Goal: Task Accomplishment & Management: Complete application form

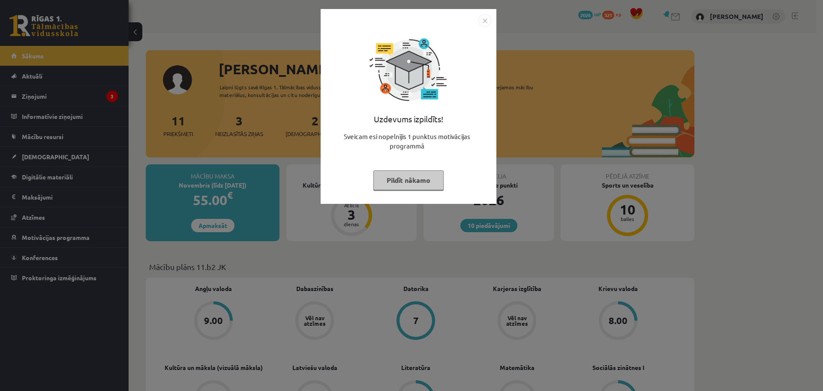
click at [431, 180] on button "Pildīt nākamo" at bounding box center [408, 180] width 70 height 20
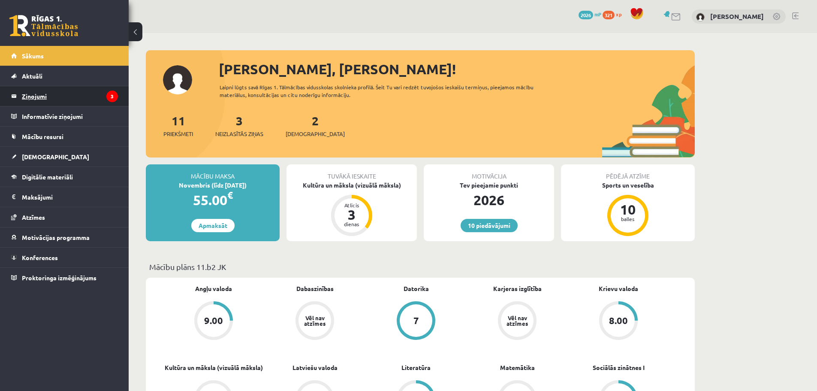
click at [104, 100] on legend "Ziņojumi 3" at bounding box center [70, 96] width 96 height 20
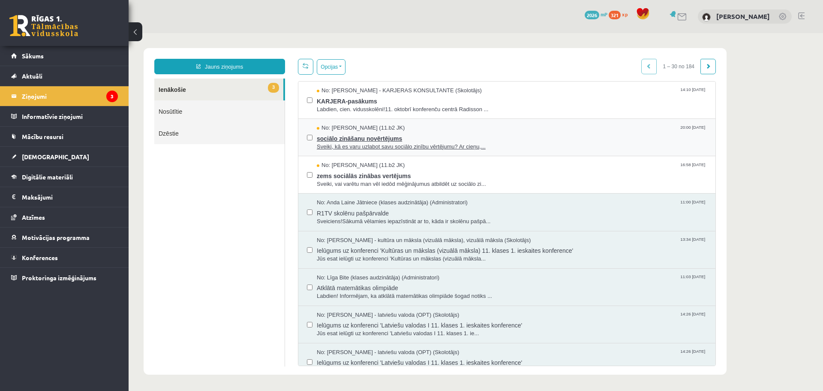
click at [433, 145] on span "Sveiki, kā es varu uzlabot savu sociālo zinību vērtējumu? Ar cieņu,..." at bounding box center [512, 147] width 390 height 8
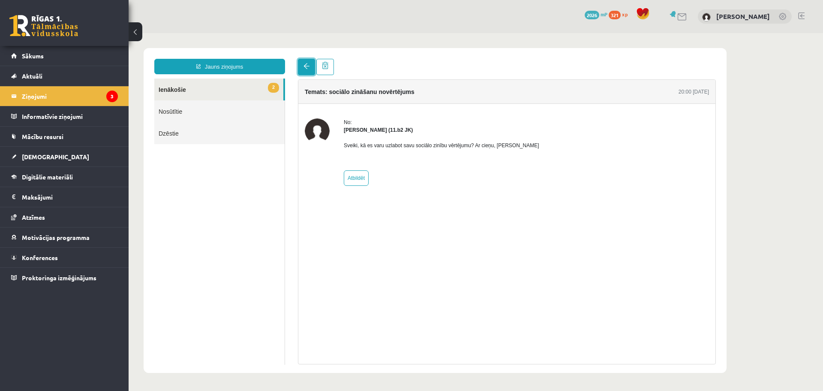
click at [307, 66] on span at bounding box center [307, 66] width 6 height 6
click at [307, 64] on span at bounding box center [307, 66] width 6 height 6
click at [201, 89] on link "2 Ienākošie" at bounding box center [218, 89] width 129 height 22
click at [90, 96] on legend "Ziņojumi 3" at bounding box center [70, 96] width 96 height 20
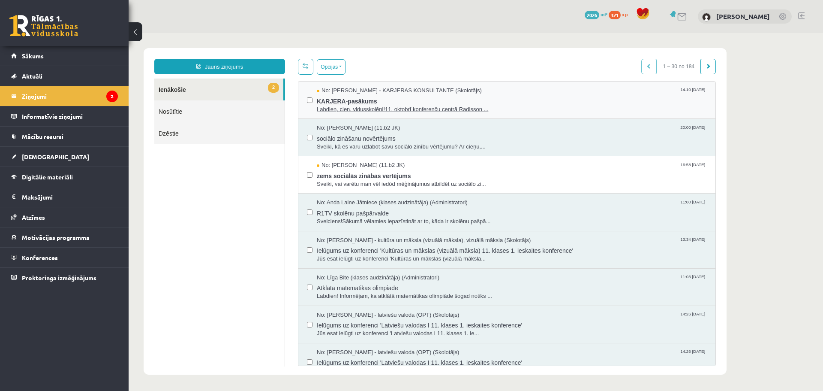
click at [437, 100] on span "KARJERA-pasākums" at bounding box center [512, 100] width 390 height 11
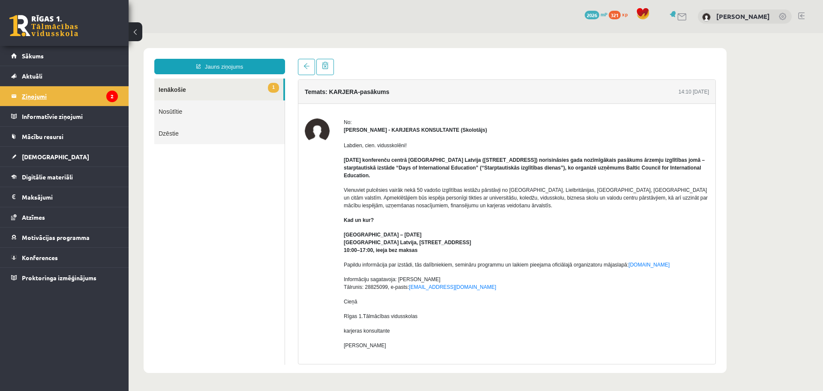
click at [100, 98] on legend "Ziņojumi 2" at bounding box center [70, 96] width 96 height 20
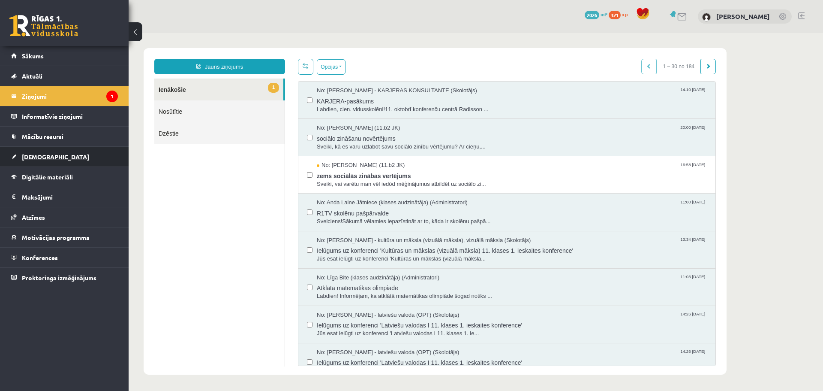
click at [36, 153] on span "[DEMOGRAPHIC_DATA]" at bounding box center [55, 157] width 67 height 8
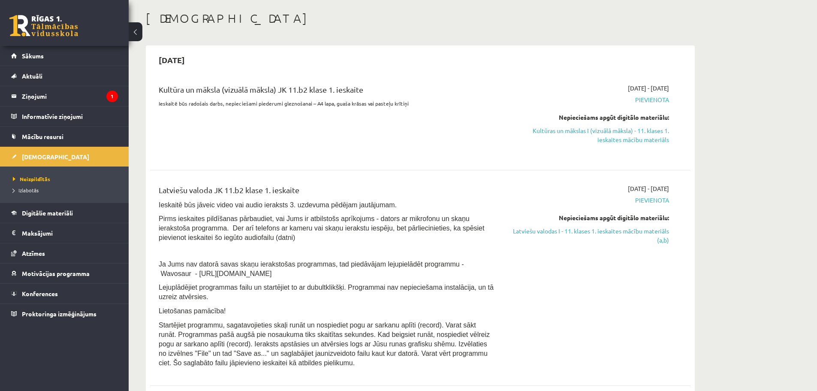
scroll to position [86, 0]
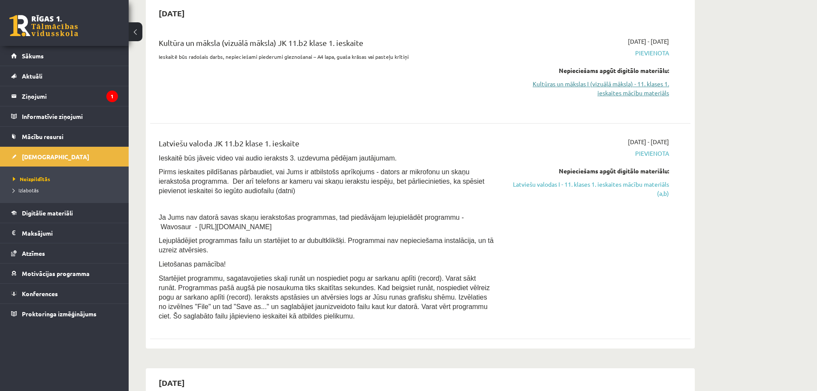
click at [633, 90] on link "Kultūras un mākslas I (vizuālā māksla) - 11. klases 1. ieskaites mācību materiā…" at bounding box center [588, 88] width 162 height 18
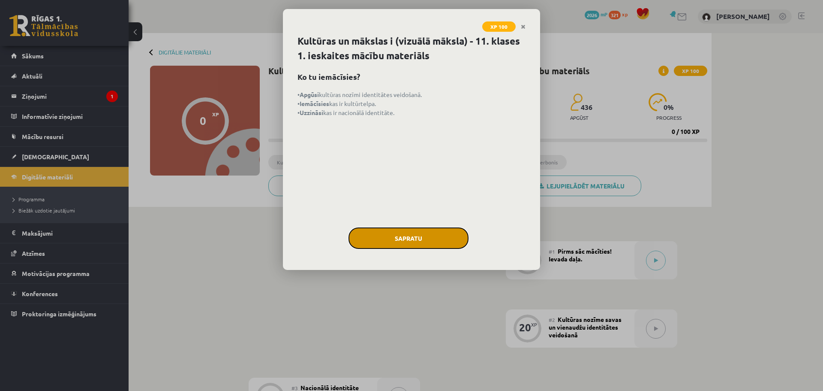
click at [429, 231] on button "Sapratu" at bounding box center [409, 237] width 120 height 21
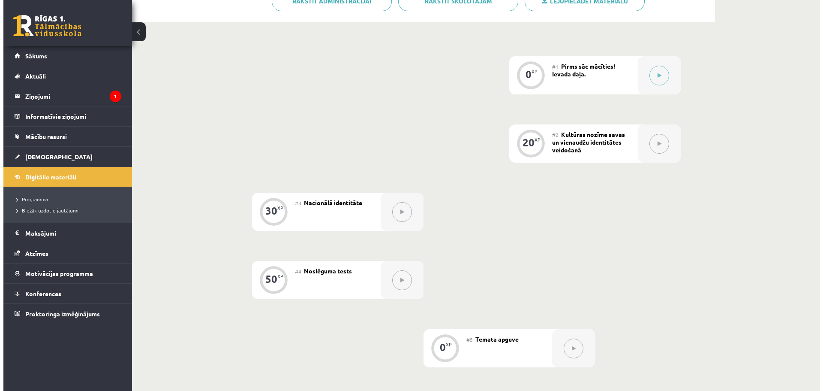
scroll to position [183, 0]
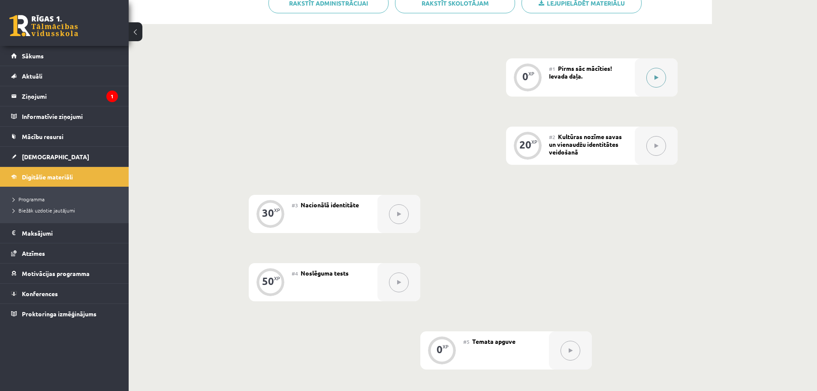
click at [663, 87] on div at bounding box center [655, 77] width 43 height 38
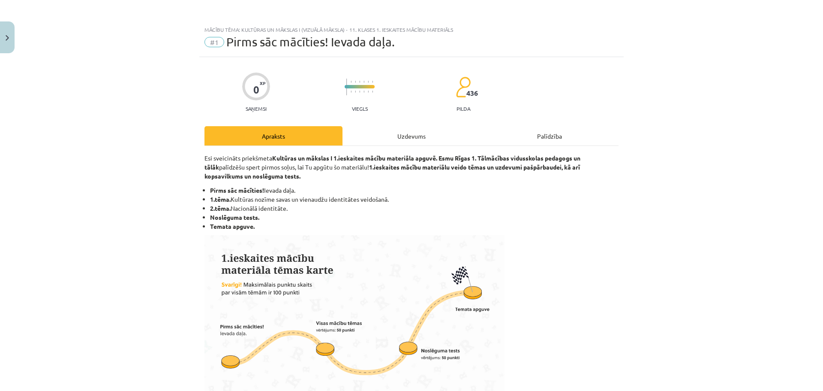
click at [406, 136] on div "Uzdevums" at bounding box center [412, 135] width 138 height 19
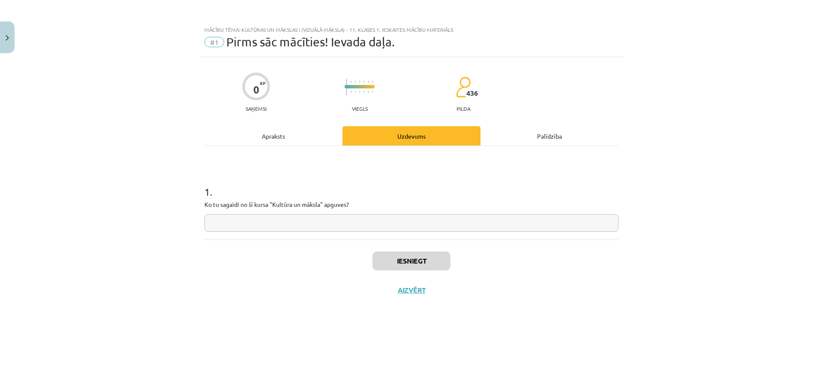
click at [409, 227] on input "text" at bounding box center [411, 223] width 414 height 18
type input "**********"
click at [427, 255] on button "Iesniegt" at bounding box center [412, 260] width 78 height 19
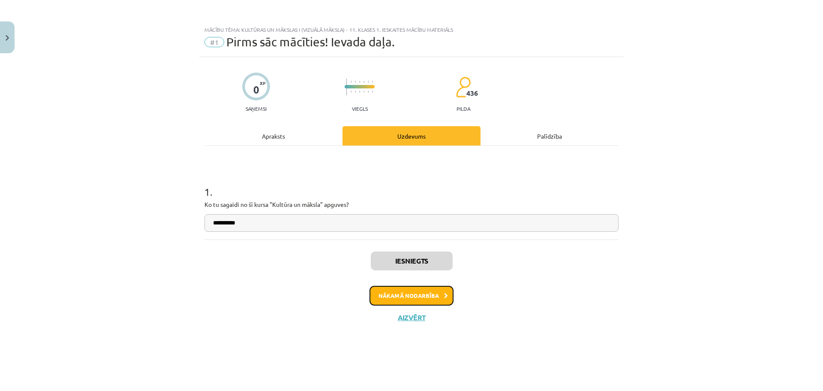
click at [423, 291] on button "Nākamā nodarbība" at bounding box center [412, 296] width 84 height 20
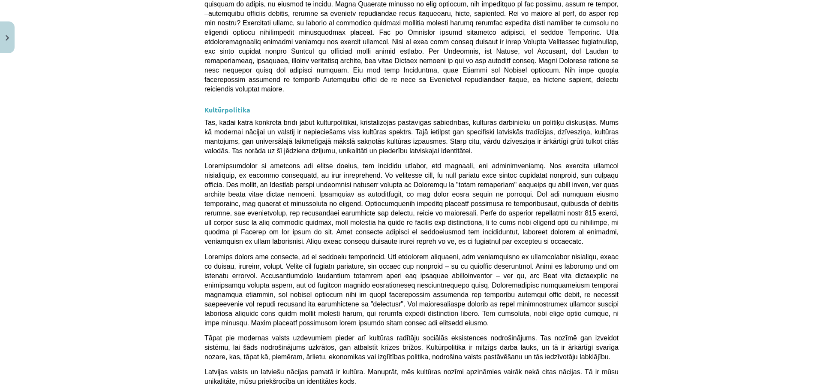
scroll to position [2206, 0]
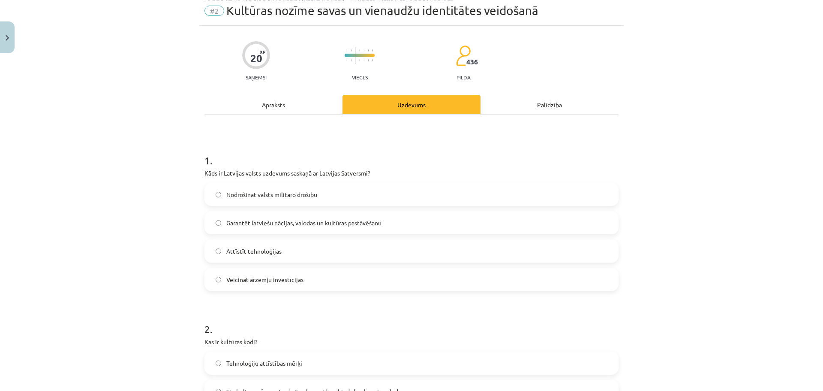
scroll to position [21, 0]
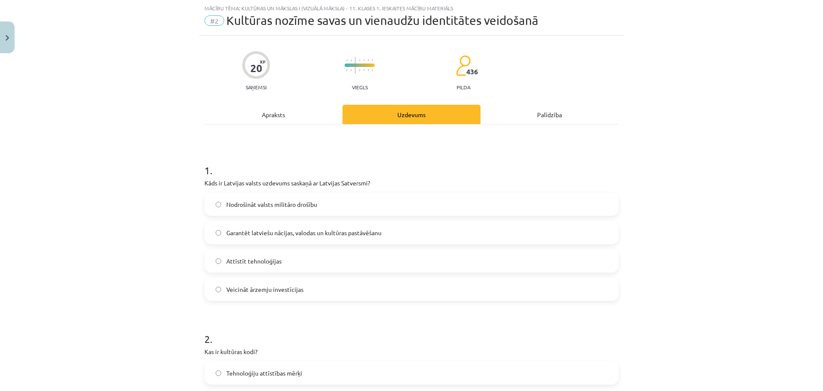
click at [314, 234] on span "Garantēt latviešu nācijas, valodas un kultūras pastāvēšanu" at bounding box center [303, 232] width 155 height 9
click at [273, 117] on div "Apraksts" at bounding box center [273, 114] width 138 height 19
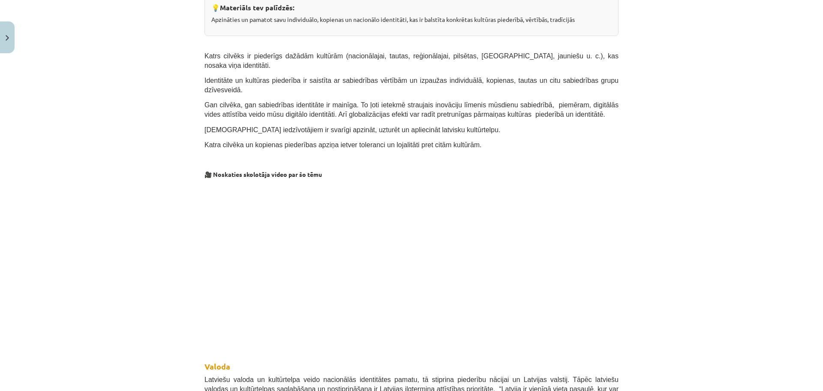
scroll to position [44, 0]
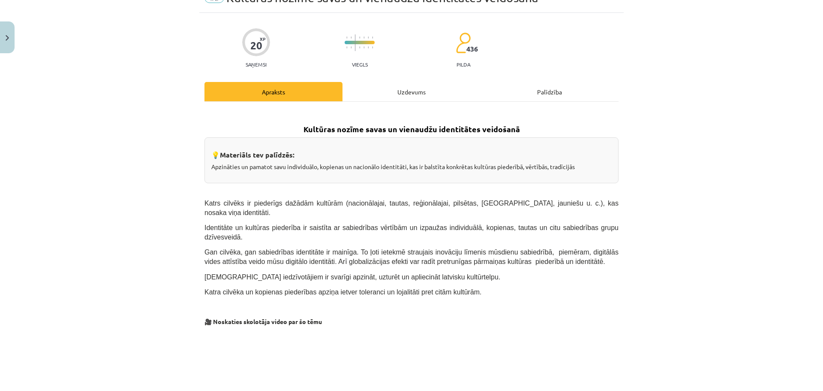
click at [406, 91] on div "Uzdevums" at bounding box center [412, 91] width 138 height 19
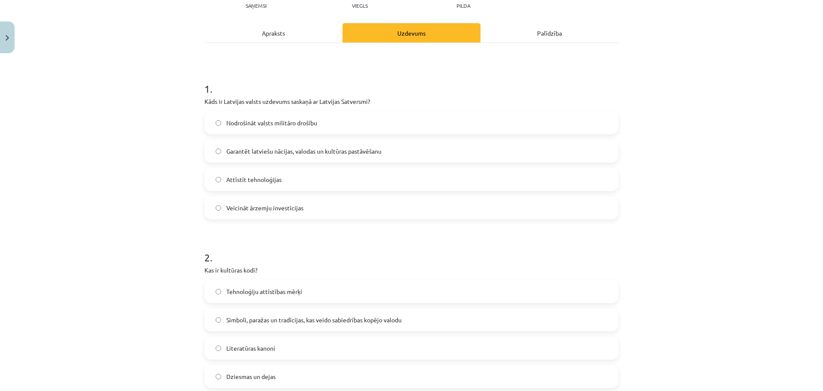
scroll to position [279, 0]
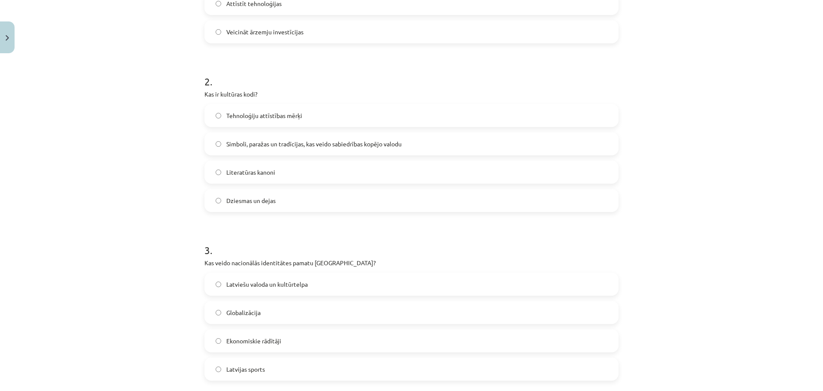
click at [316, 148] on label "Simboli, paražas un tradīcijas, kas veido sabiedrības kopējo valodu" at bounding box center [411, 143] width 412 height 21
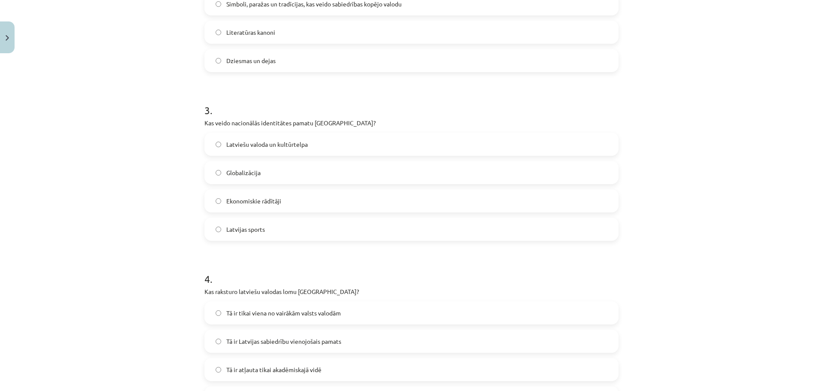
scroll to position [450, 0]
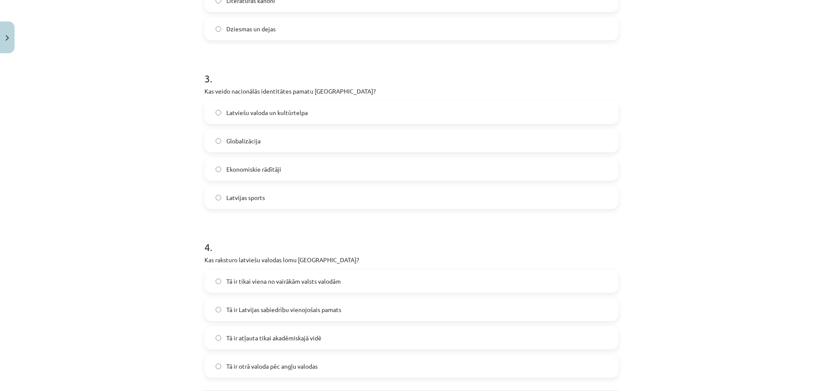
click at [279, 118] on label "Latviešu valoda un kultūrtelpa" at bounding box center [411, 112] width 412 height 21
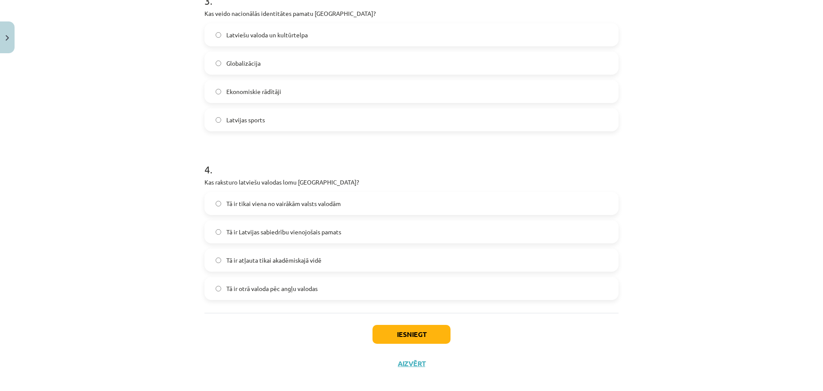
scroll to position [536, 0]
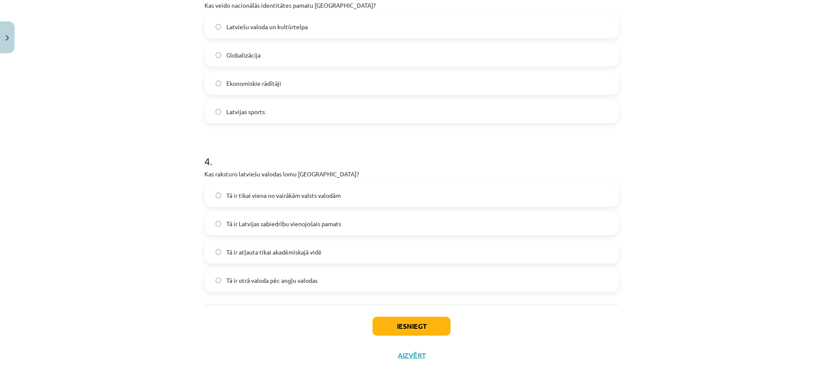
click at [278, 219] on span "Tā ir Latvijas sabiedrību vienojošais pamats" at bounding box center [283, 223] width 115 height 9
click at [419, 326] on button "Iesniegt" at bounding box center [412, 325] width 78 height 19
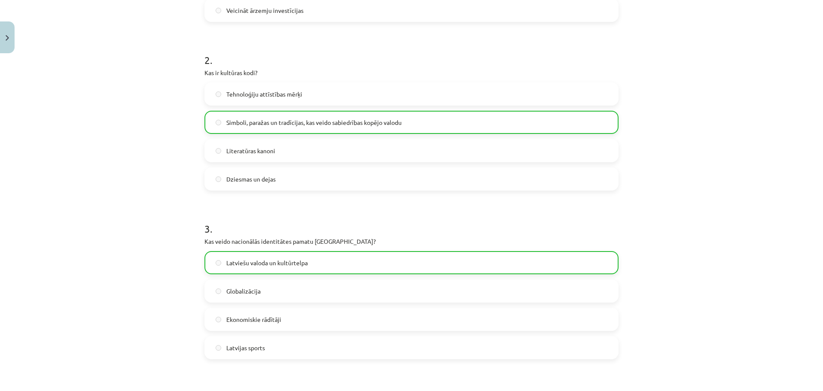
scroll to position [564, 0]
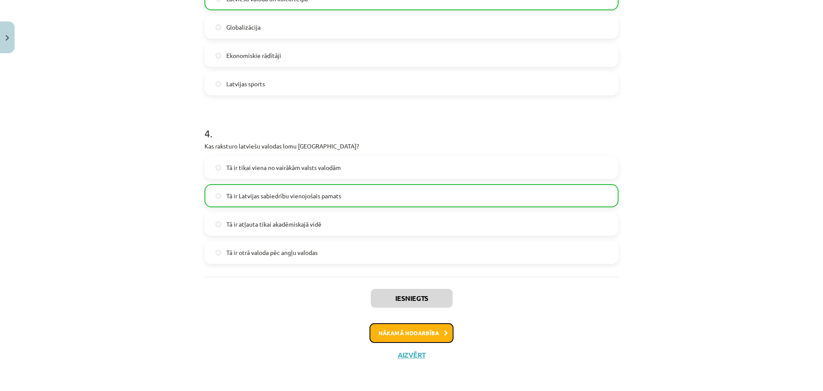
click at [436, 330] on button "Nākamā nodarbība" at bounding box center [412, 333] width 84 height 20
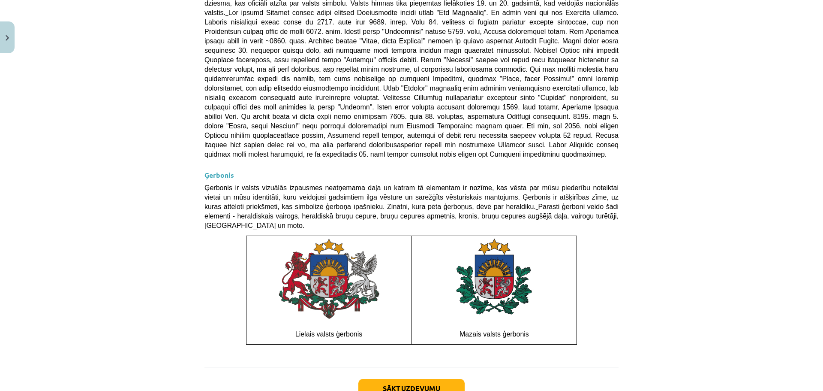
scroll to position [563, 0]
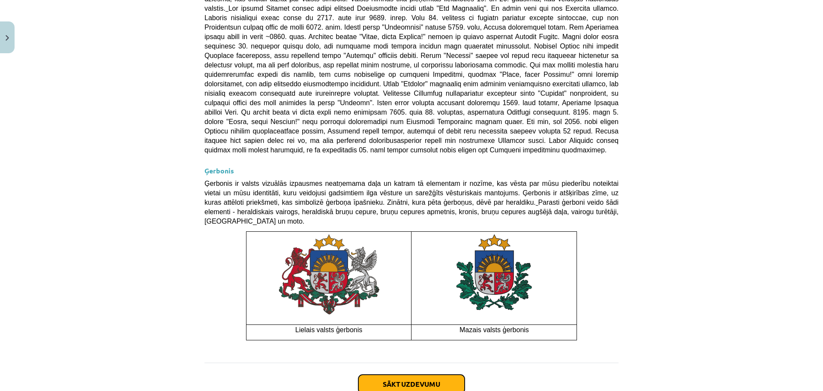
click at [434, 374] on button "Sākt uzdevumu" at bounding box center [411, 383] width 106 height 19
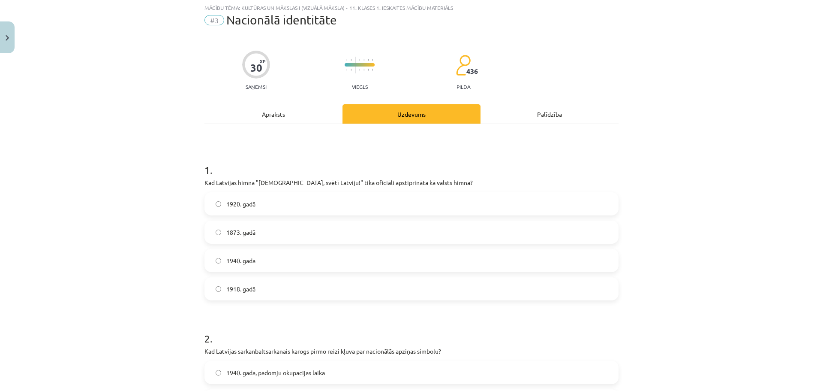
scroll to position [21, 0]
click at [254, 292] on label "1918. gadā" at bounding box center [411, 288] width 412 height 21
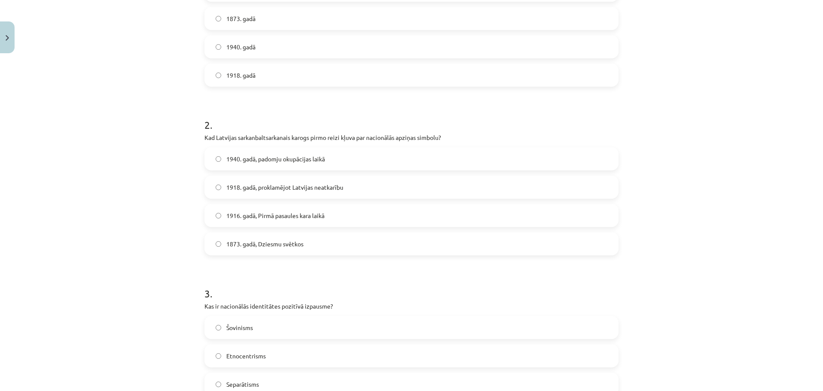
scroll to position [236, 0]
click at [267, 251] on label "1873. gadā, Dziesmu svētkos" at bounding box center [411, 242] width 412 height 21
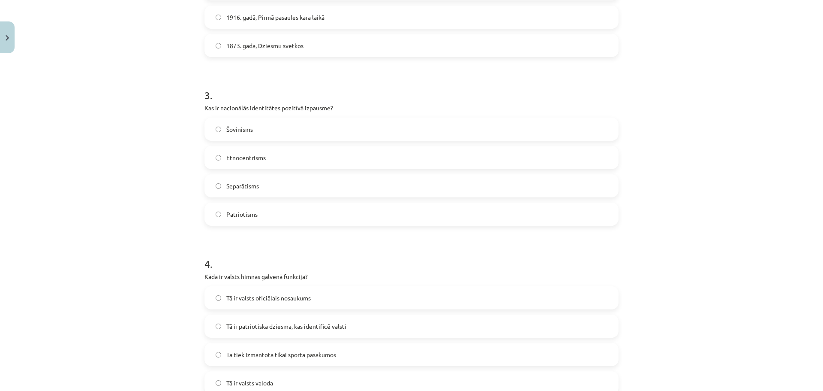
scroll to position [450, 0]
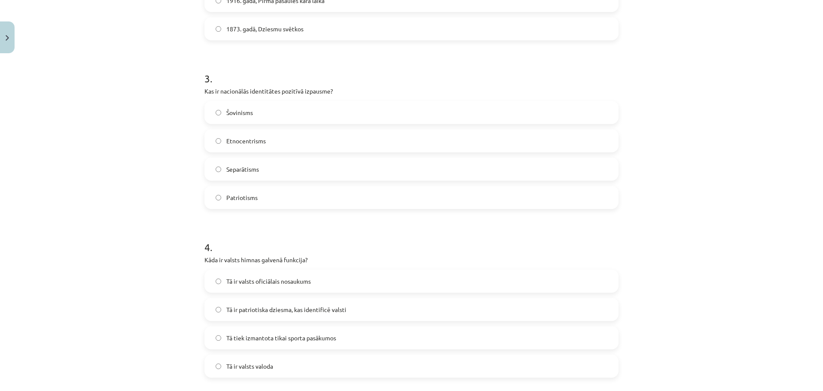
click at [239, 204] on label "Patriotisms" at bounding box center [411, 196] width 412 height 21
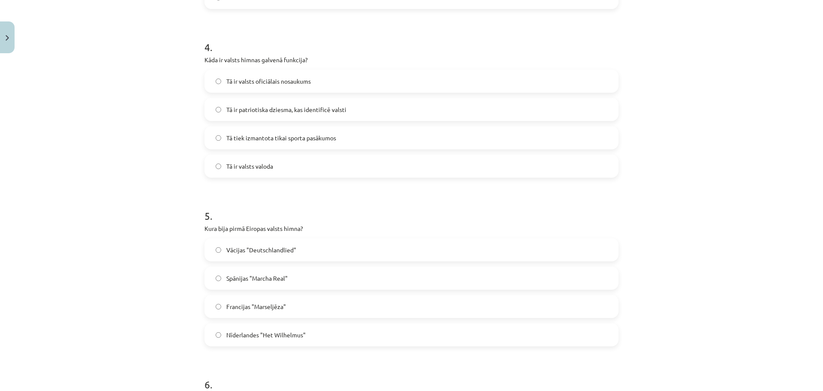
scroll to position [664, 0]
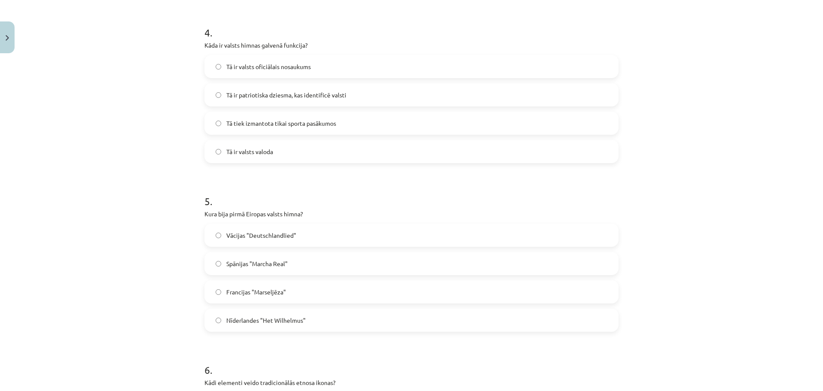
click at [270, 99] on span "Tā ir patriotiska dziesma, kas identificē valsti" at bounding box center [286, 94] width 120 height 9
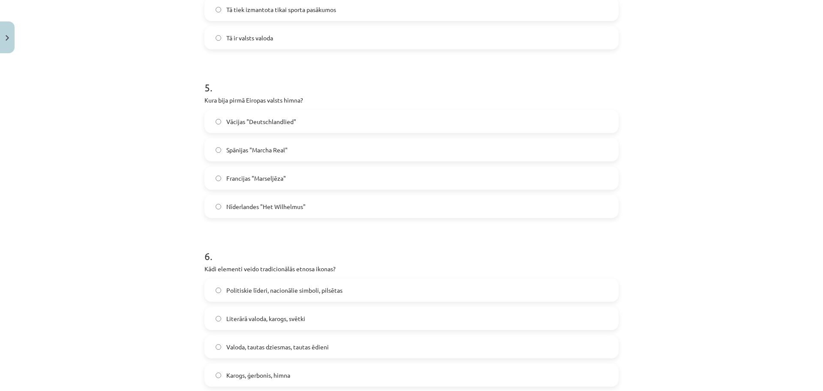
scroll to position [793, 0]
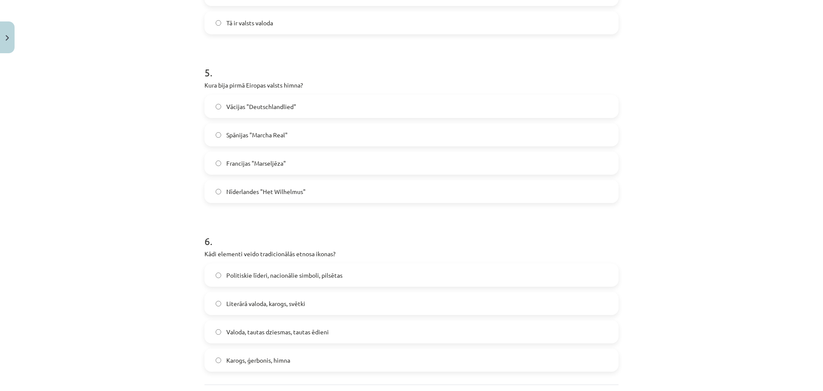
click at [266, 165] on span "Francijas "Marseljēza"" at bounding box center [256, 163] width 60 height 9
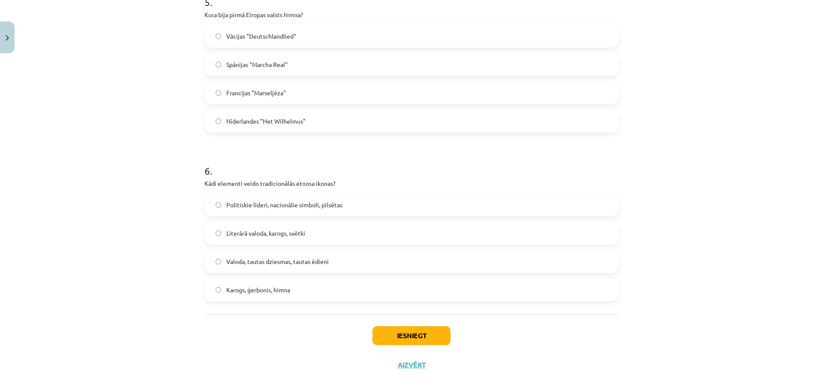
scroll to position [873, 0]
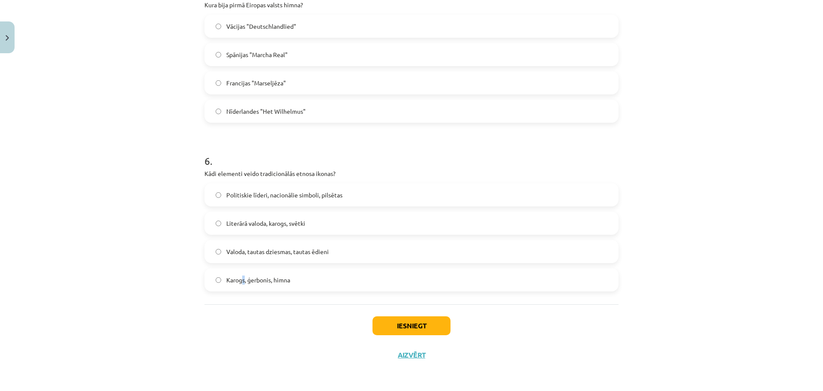
drag, startPoint x: 240, startPoint y: 274, endPoint x: 247, endPoint y: 277, distance: 7.5
click at [242, 274] on label "Karogs, ģerbonis, himna" at bounding box center [411, 279] width 412 height 21
click at [342, 282] on label "Karogs, ģerbonis, himna" at bounding box center [411, 279] width 412 height 21
click at [416, 325] on button "Iesniegt" at bounding box center [412, 325] width 78 height 19
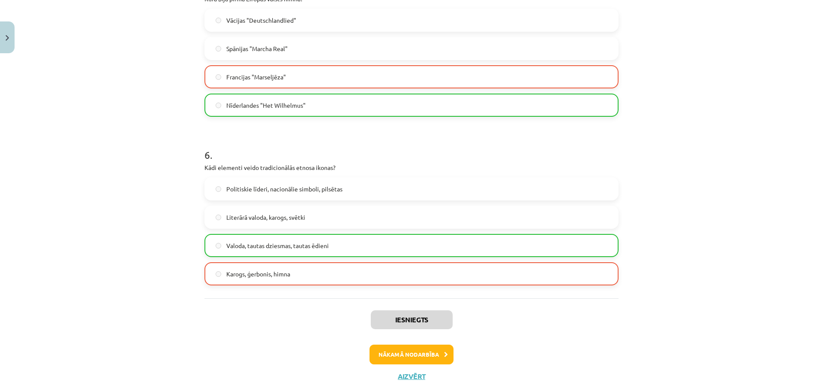
scroll to position [901, 0]
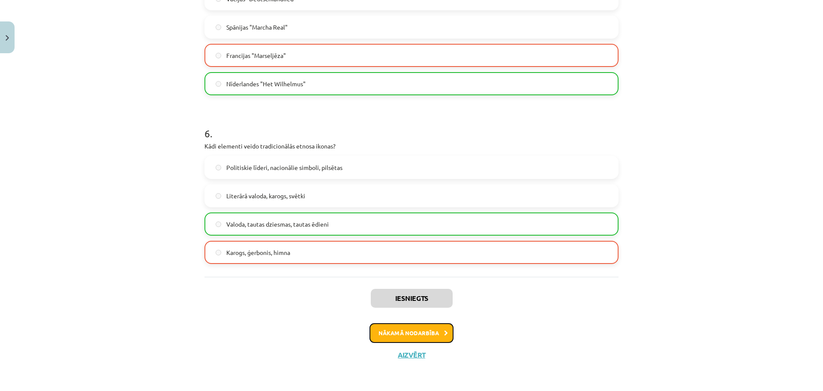
click at [427, 334] on button "Nākamā nodarbība" at bounding box center [412, 333] width 84 height 20
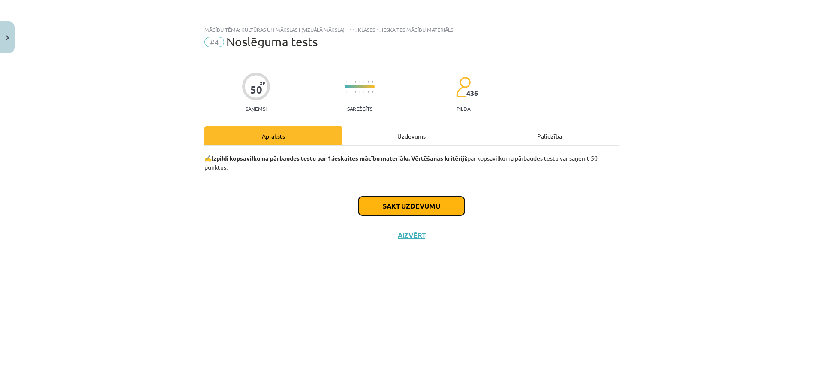
click at [428, 201] on button "Sākt uzdevumu" at bounding box center [411, 205] width 106 height 19
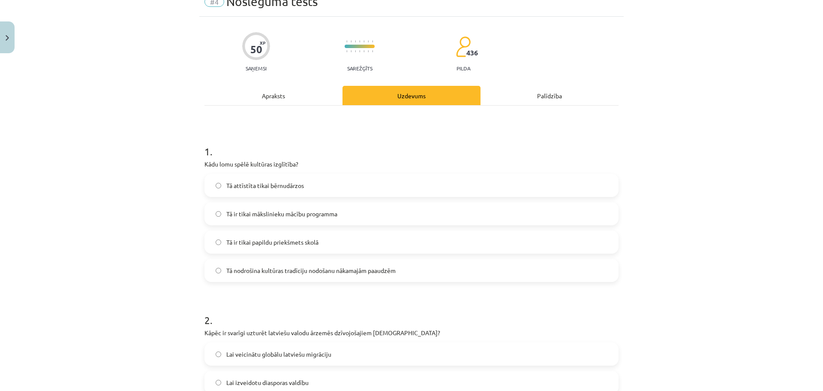
scroll to position [129, 0]
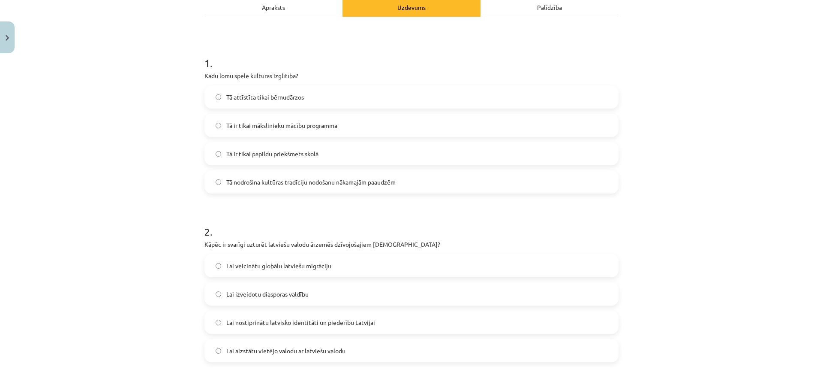
click at [415, 185] on label "Tā nodrošina kultūras tradīciju nodošanu nākamajām paaudzēm" at bounding box center [411, 181] width 412 height 21
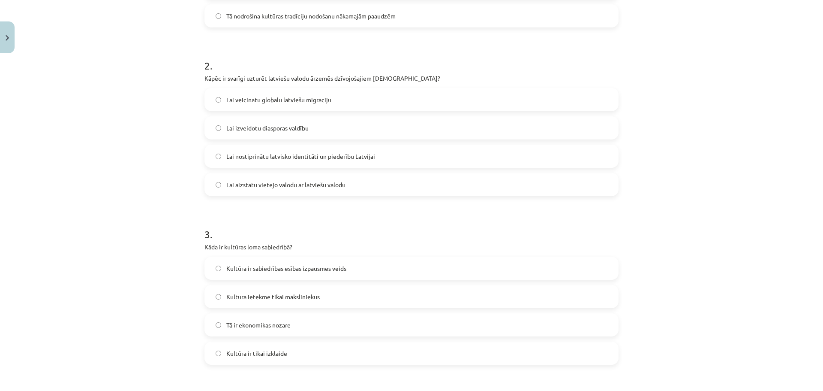
scroll to position [300, 0]
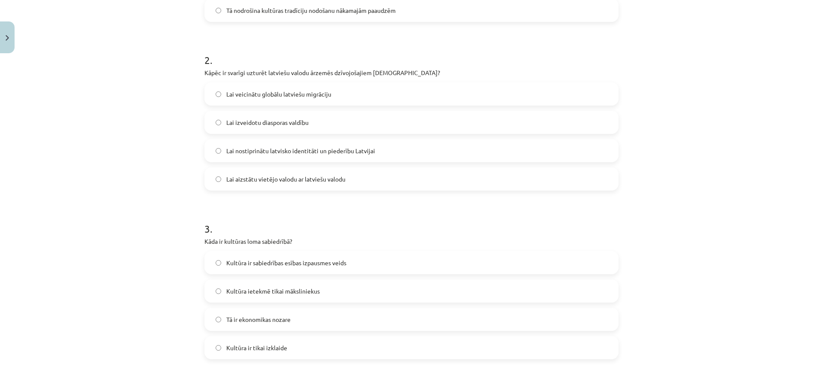
click at [247, 152] on span "Lai nostiprinātu latvisko identitāti un piederību Latvijai" at bounding box center [300, 150] width 149 height 9
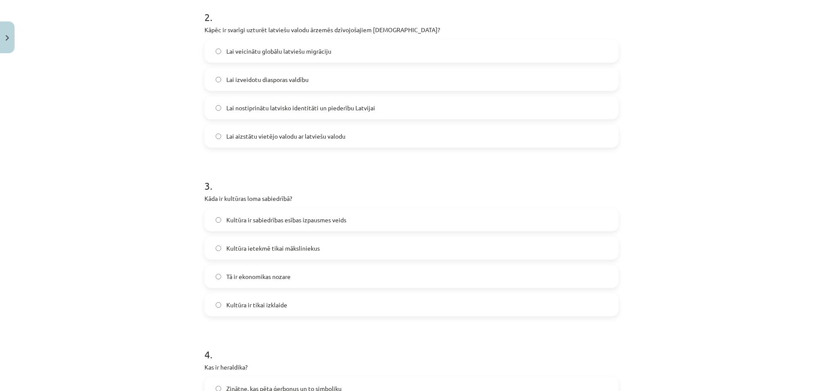
scroll to position [429, 0]
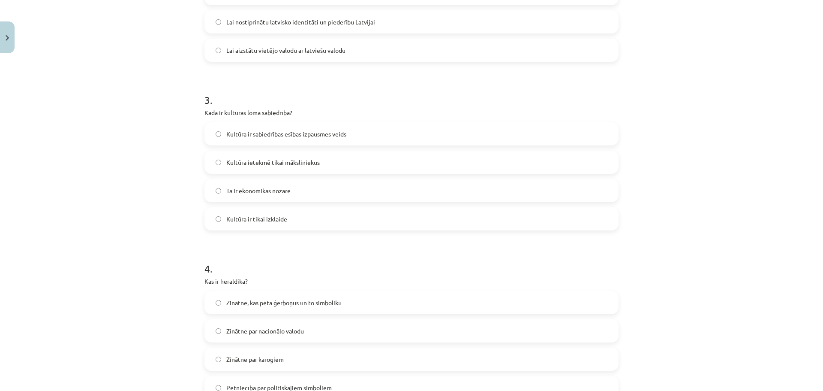
click at [259, 138] on span "Kultūra ir sabiedrības esības izpausmes veids" at bounding box center [286, 133] width 120 height 9
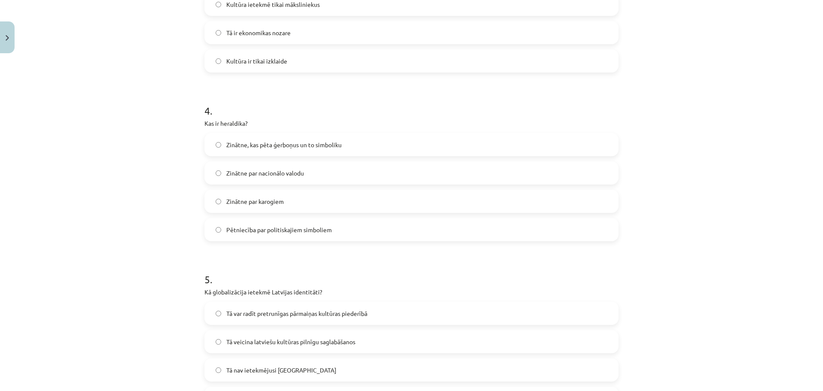
scroll to position [643, 0]
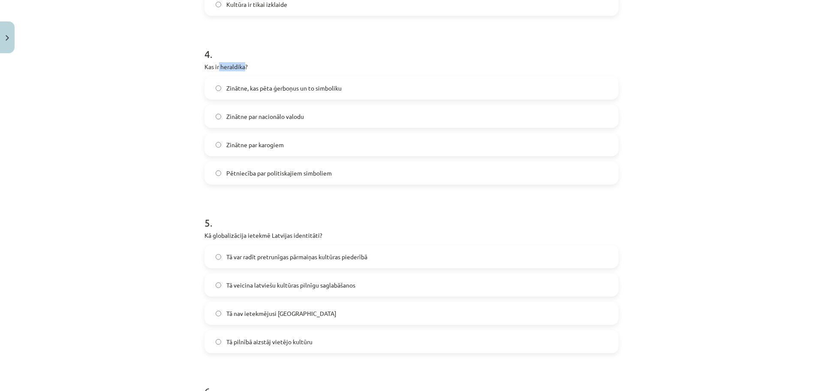
drag, startPoint x: 216, startPoint y: 67, endPoint x: 243, endPoint y: 70, distance: 27.7
click at [243, 70] on p "Kas ir heraldika?" at bounding box center [411, 66] width 414 height 9
click at [296, 88] on span "Zinātne, kas pēta ģerboņus un to simboliku" at bounding box center [283, 88] width 115 height 9
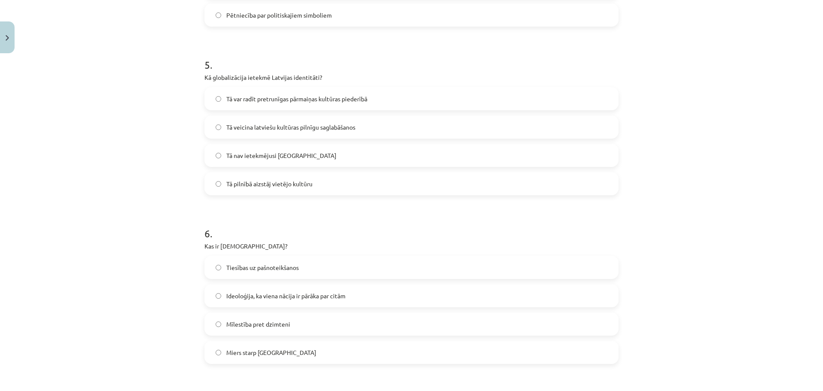
scroll to position [815, 0]
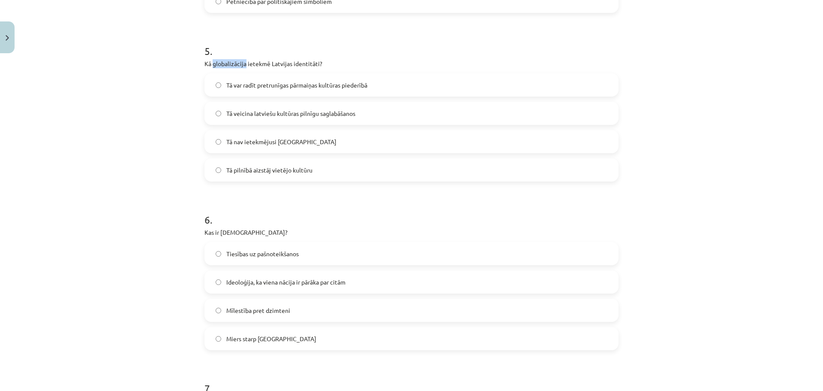
drag, startPoint x: 210, startPoint y: 65, endPoint x: 243, endPoint y: 64, distance: 32.6
click at [243, 64] on p "Kā globalizācija ietekmē Latvijas identitāti?" at bounding box center [411, 63] width 414 height 9
click at [110, 131] on div "Mācību tēma: Kultūras un mākslas i (vizuālā māksla) - 11. klases 1. ieskaites m…" at bounding box center [411, 195] width 823 height 391
click at [261, 81] on span "Tā var radīt pretrunīgas pārmaiņas kultūras piederībā" at bounding box center [296, 85] width 141 height 9
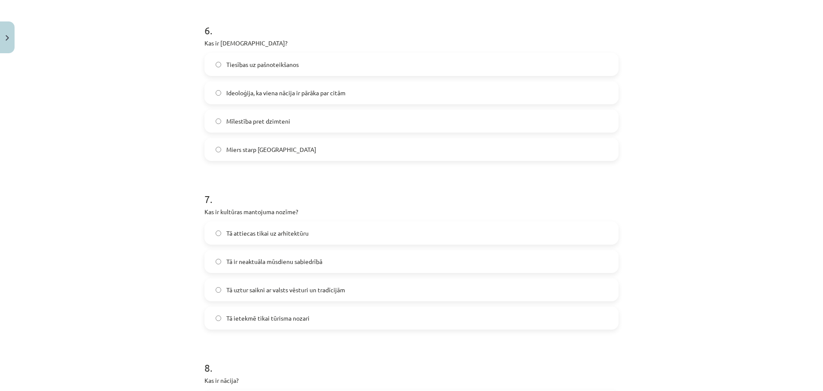
scroll to position [986, 0]
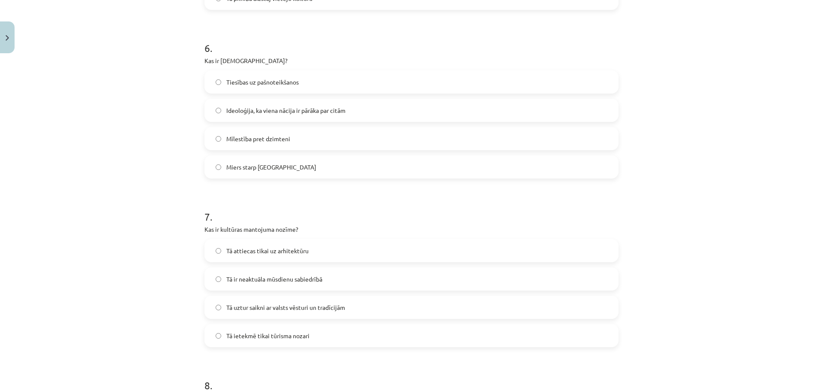
click at [233, 111] on span "Ideoloģija, ka viena nācija ir pārāka par citām" at bounding box center [285, 110] width 119 height 9
drag, startPoint x: 217, startPoint y: 60, endPoint x: 244, endPoint y: 61, distance: 27.0
click at [244, 61] on p "Kas ir [DEMOGRAPHIC_DATA]?" at bounding box center [411, 60] width 414 height 9
click at [139, 160] on div "Mācību tēma: Kultūras un mākslas i (vizuālā māksla) - 11. klases 1. ieskaites m…" at bounding box center [411, 195] width 823 height 391
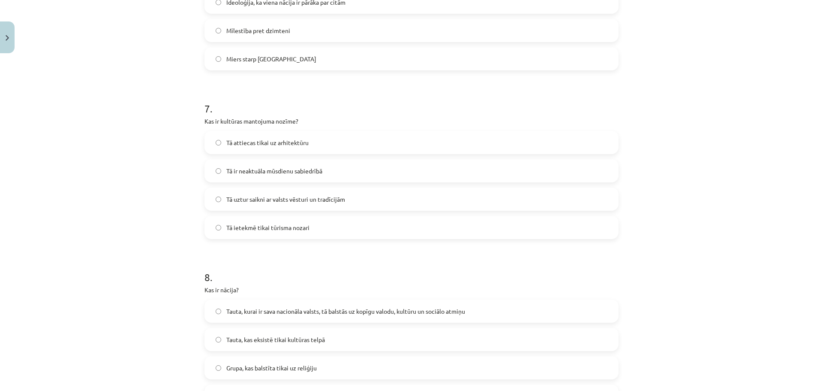
scroll to position [1115, 0]
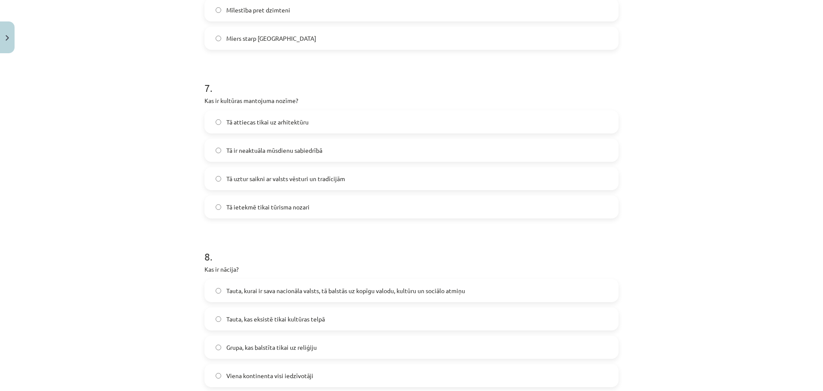
click at [243, 186] on label "Tā uztur saikni ar valsts vēsturi un tradīcijām" at bounding box center [411, 178] width 412 height 21
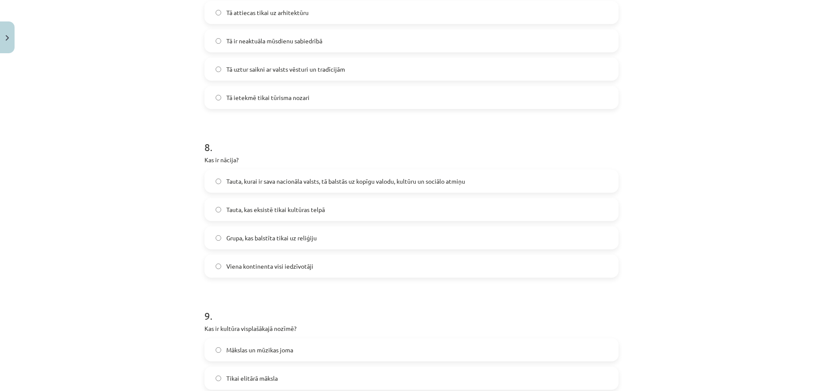
scroll to position [1243, 0]
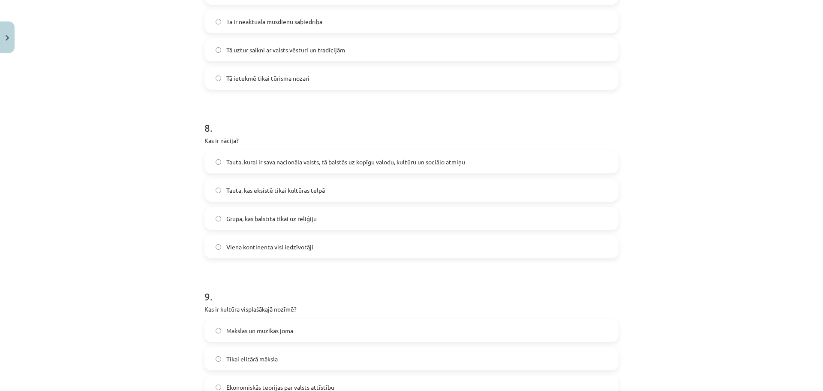
click at [266, 161] on span "Tauta, kurai ir sava nacionāla valsts, tā balstās uz kopīgu valodu, kultūru un …" at bounding box center [345, 161] width 239 height 9
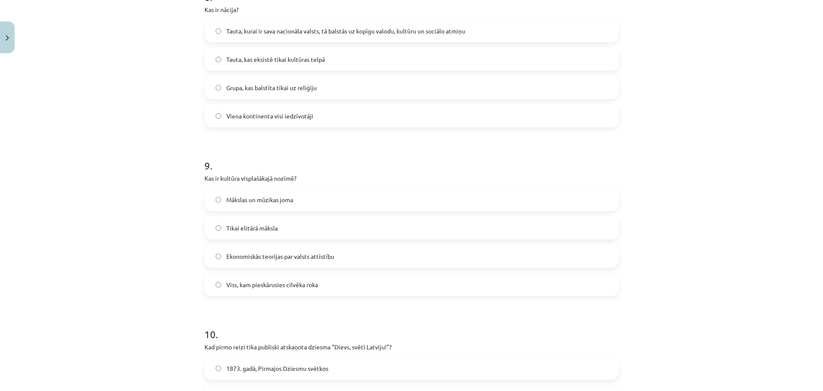
scroll to position [1415, 0]
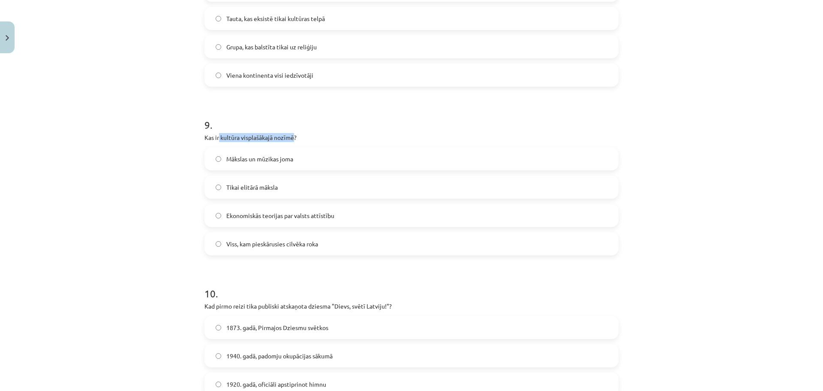
drag, startPoint x: 216, startPoint y: 136, endPoint x: 291, endPoint y: 136, distance: 74.6
click at [291, 136] on p "Kas ir kultūra visplašākajā nozīmē?" at bounding box center [411, 137] width 414 height 9
click at [135, 162] on div "Mācību tēma: Kultūras un mākslas i (vizuālā māksla) - 11. klases 1. ieskaites m…" at bounding box center [411, 195] width 823 height 391
click at [300, 243] on span "Viss, kam pieskārusies cilvēka roka" at bounding box center [272, 243] width 92 height 9
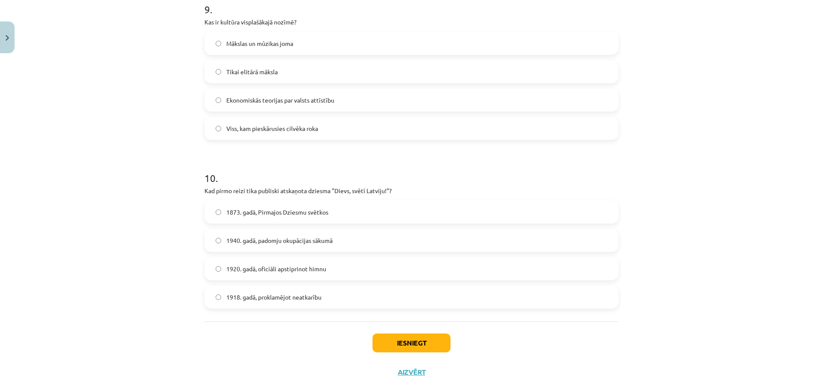
scroll to position [1547, 0]
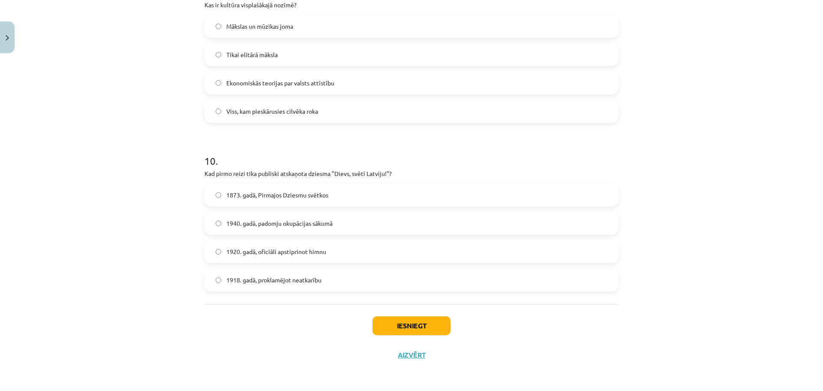
click at [246, 198] on span "1873. gadā, Pirmajos Dziesmu svētkos" at bounding box center [277, 194] width 102 height 9
click at [405, 324] on button "Iesniegt" at bounding box center [412, 325] width 78 height 19
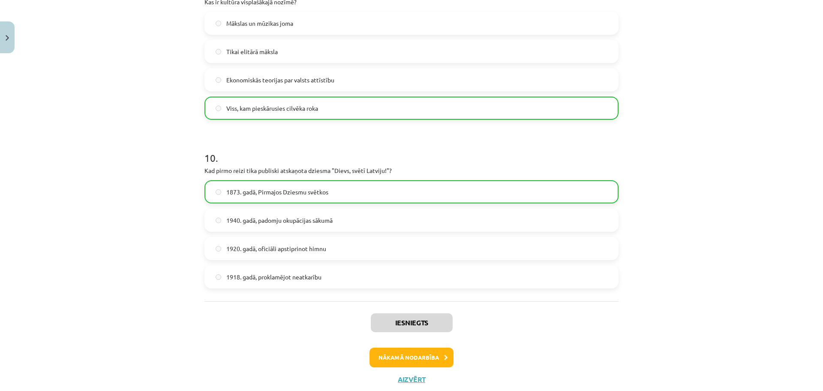
scroll to position [1575, 0]
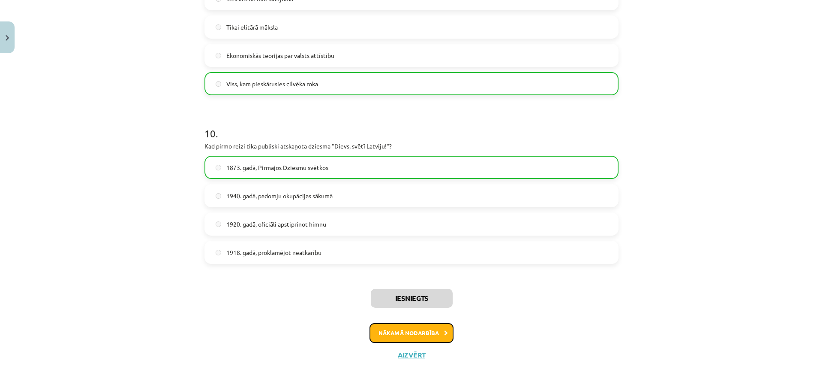
click at [429, 328] on button "Nākamā nodarbība" at bounding box center [412, 333] width 84 height 20
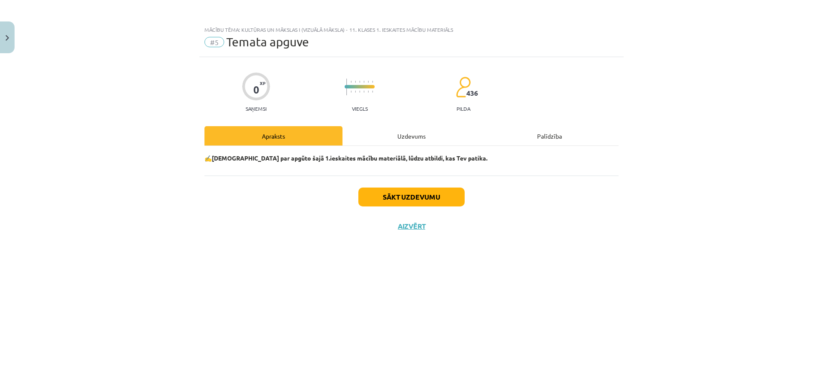
scroll to position [0, 0]
click at [426, 201] on button "Sākt uzdevumu" at bounding box center [411, 196] width 106 height 19
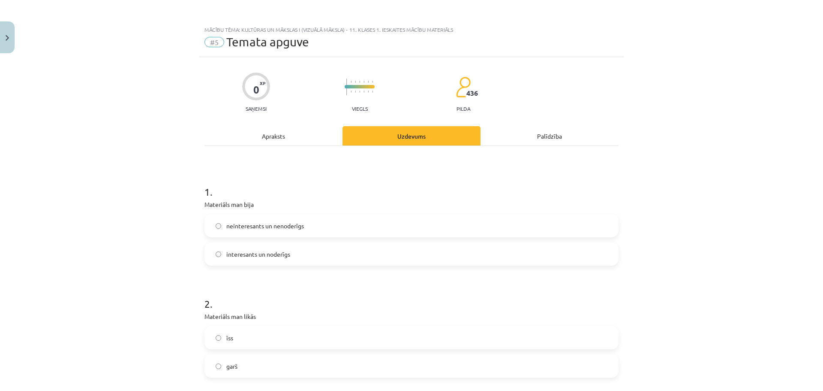
drag, startPoint x: 255, startPoint y: 250, endPoint x: 242, endPoint y: 252, distance: 13.1
click at [254, 250] on span "interesants un noderīgs" at bounding box center [258, 254] width 64 height 9
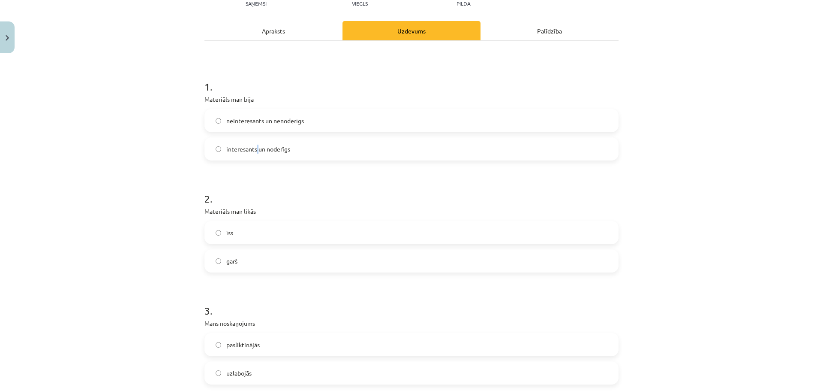
scroll to position [129, 0]
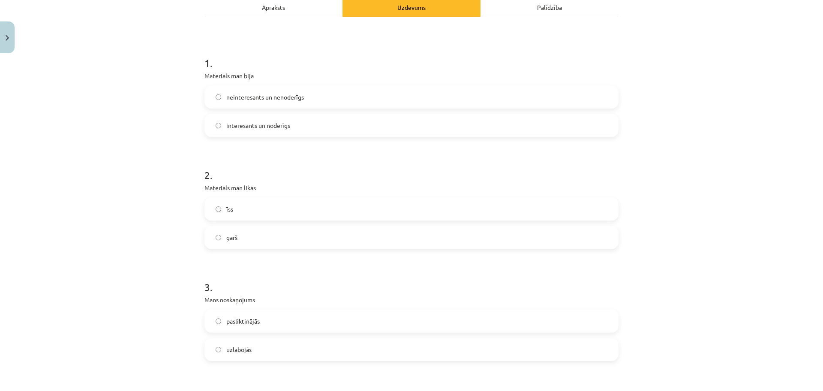
click at [251, 124] on span "interesants un noderīgs" at bounding box center [258, 125] width 64 height 9
click at [248, 212] on label "īss" at bounding box center [411, 208] width 412 height 21
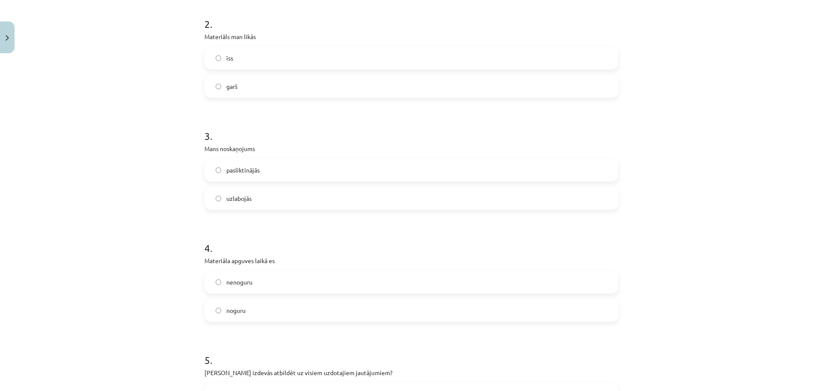
scroll to position [300, 0]
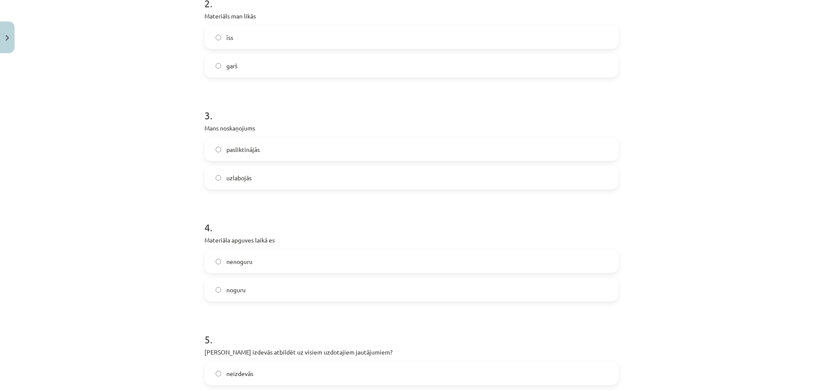
click at [251, 178] on label "uzlabojās" at bounding box center [411, 177] width 412 height 21
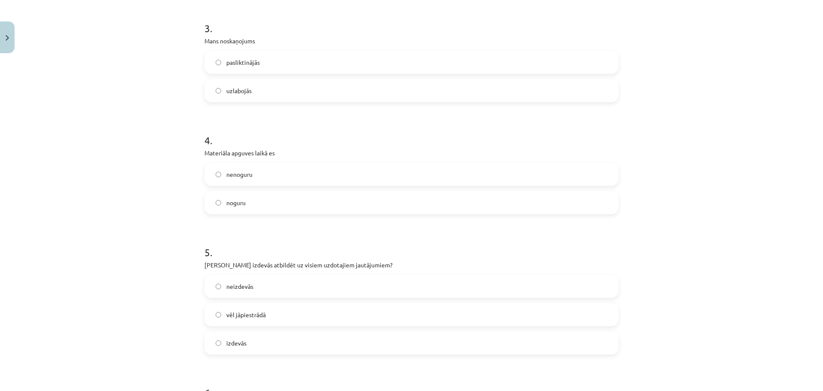
scroll to position [429, 0]
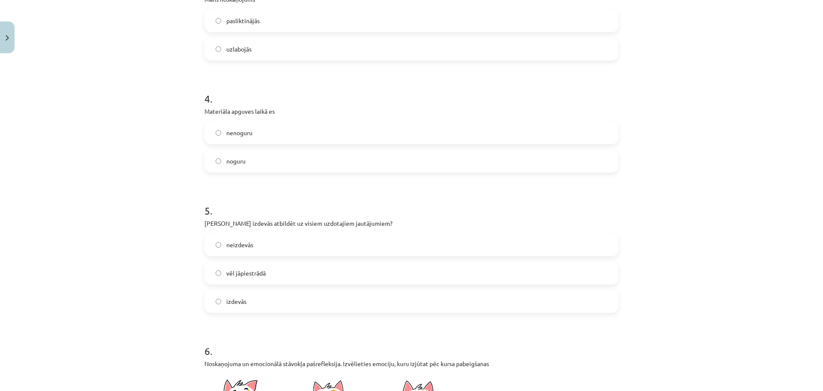
click at [252, 131] on label "nenoguru" at bounding box center [411, 132] width 412 height 21
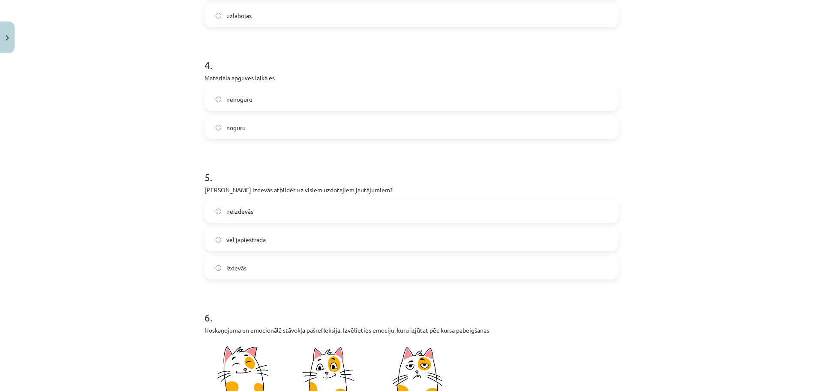
scroll to position [514, 0]
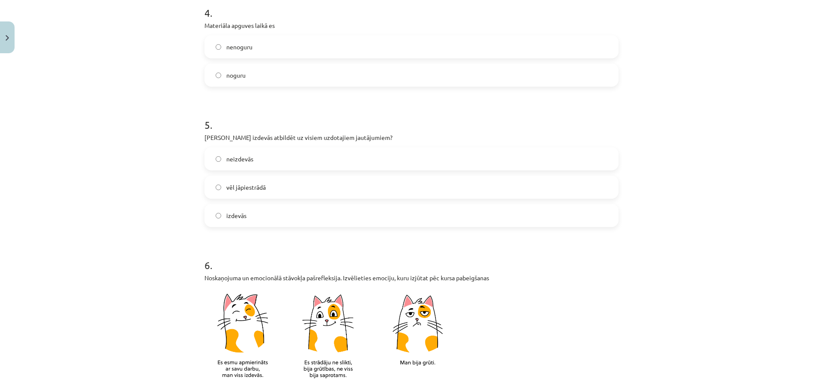
drag, startPoint x: 245, startPoint y: 220, endPoint x: 222, endPoint y: 218, distance: 23.7
click at [245, 220] on label "izdevās" at bounding box center [411, 214] width 412 height 21
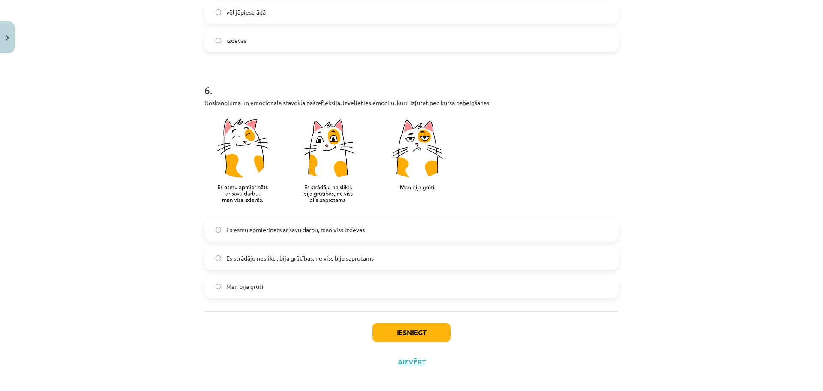
scroll to position [696, 0]
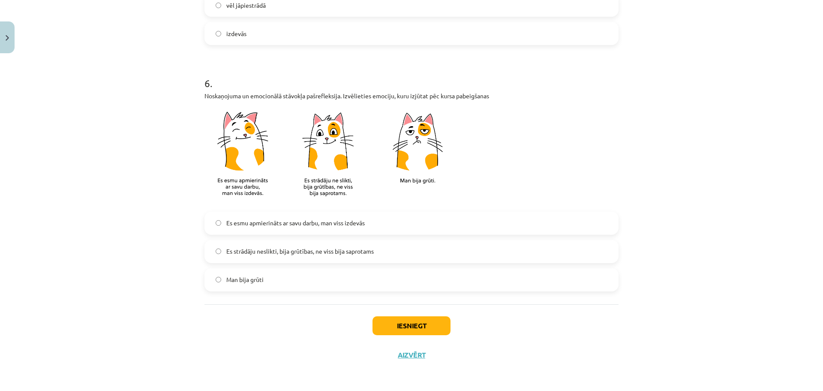
click at [254, 224] on span "Es esmu apmierināts ar savu darbu, man viss izdevās" at bounding box center [295, 222] width 138 height 9
click at [389, 325] on button "Iesniegt" at bounding box center [412, 325] width 78 height 19
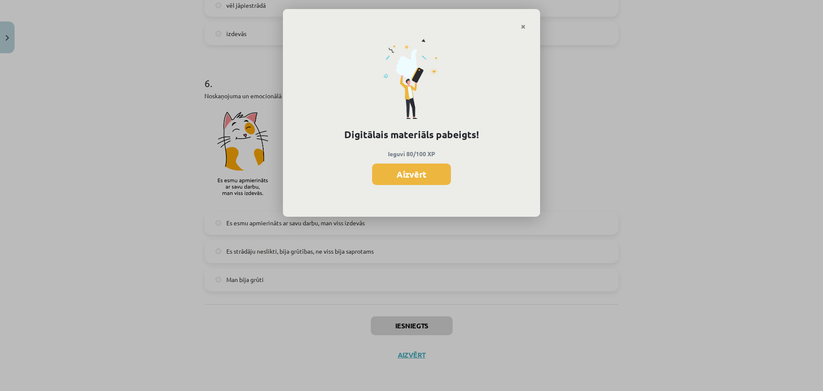
scroll to position [183, 0]
click at [423, 177] on button "Aizvērt" at bounding box center [411, 173] width 79 height 21
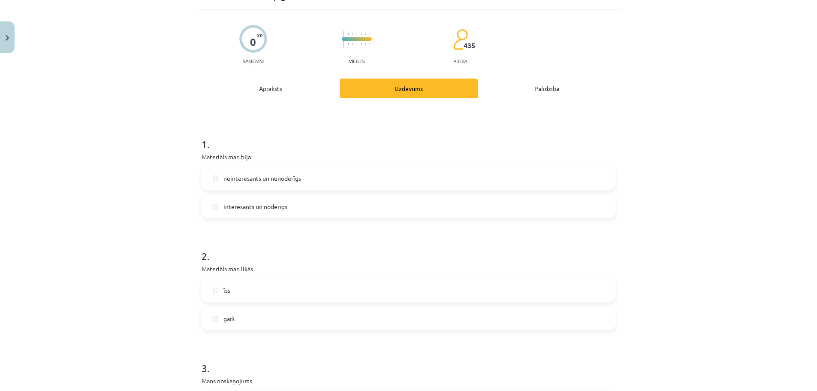
scroll to position [0, 0]
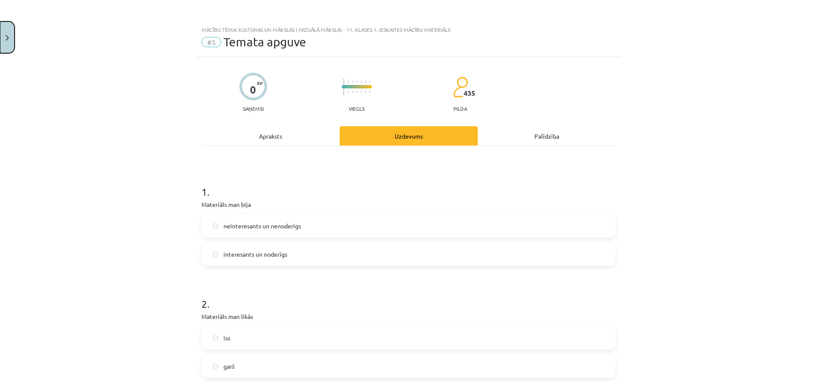
click at [4, 42] on button "Close" at bounding box center [7, 37] width 15 height 32
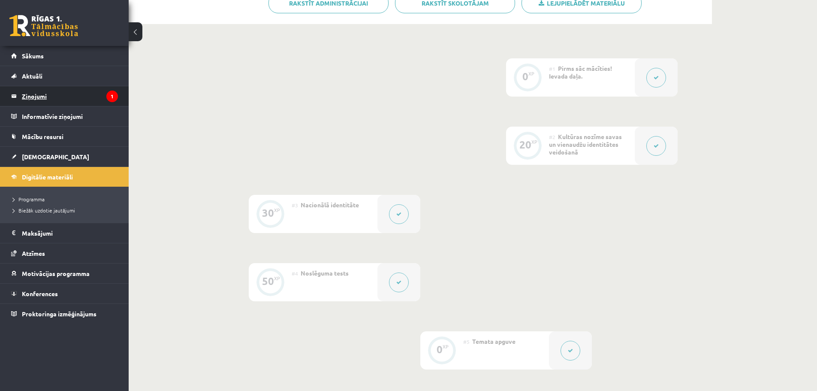
click at [66, 100] on legend "Ziņojumi 1" at bounding box center [70, 96] width 96 height 20
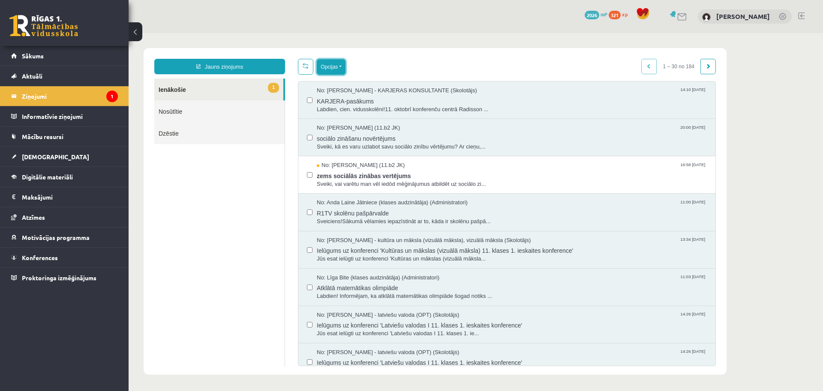
click at [330, 65] on button "Opcijas" at bounding box center [331, 66] width 29 height 15
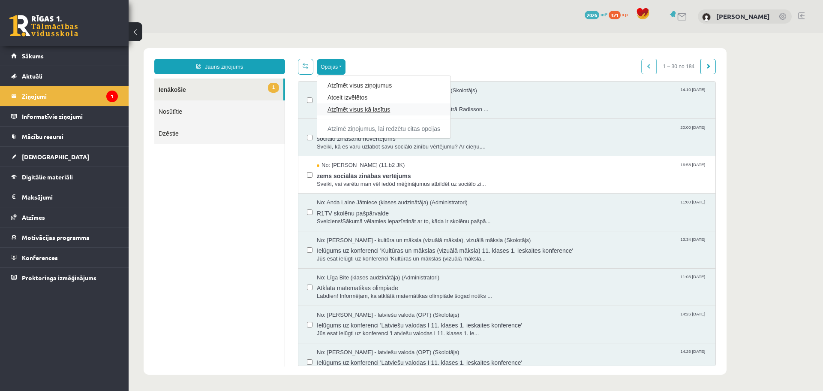
click at [370, 108] on link "Atzīmēt visus kā lasītus" at bounding box center [384, 109] width 113 height 9
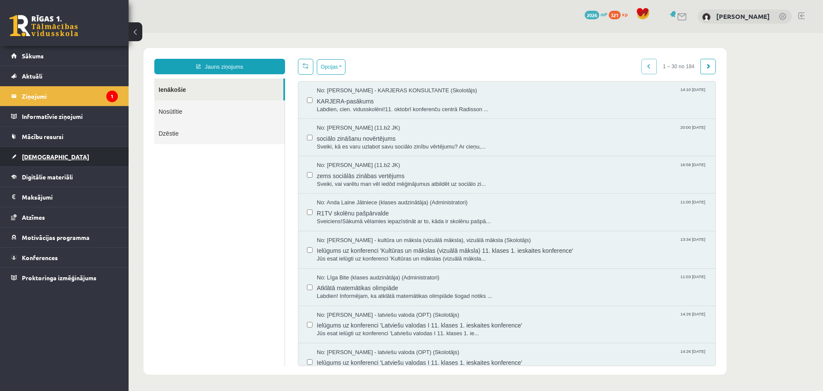
click at [53, 153] on link "[DEMOGRAPHIC_DATA]" at bounding box center [64, 157] width 107 height 20
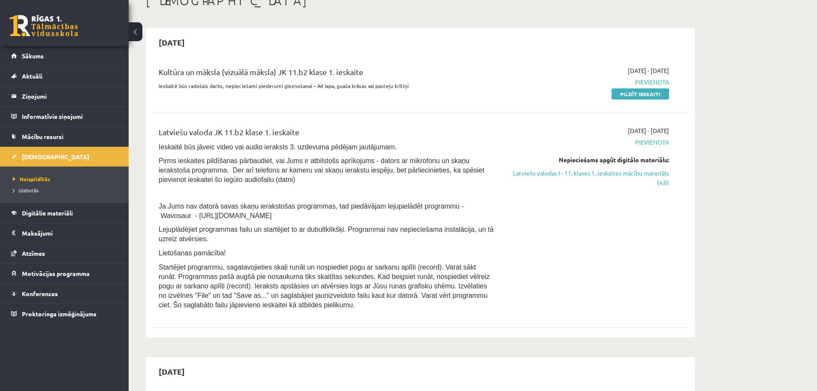
scroll to position [43, 0]
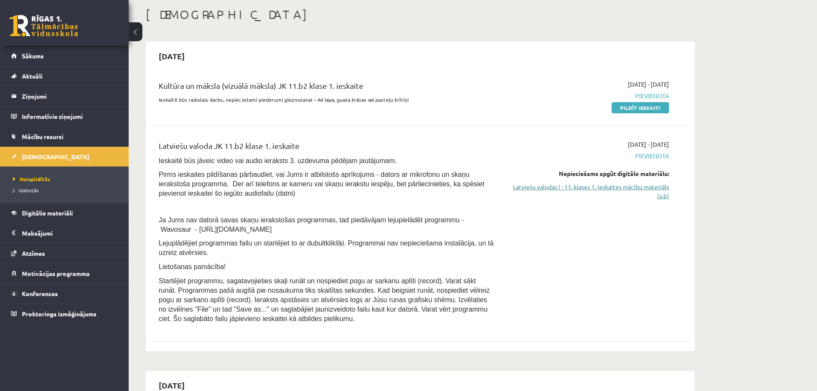
click at [611, 186] on link "Latviešu valodas I - 11. klases 1. ieskaites mācību materiāls (a,b)" at bounding box center [588, 191] width 162 height 18
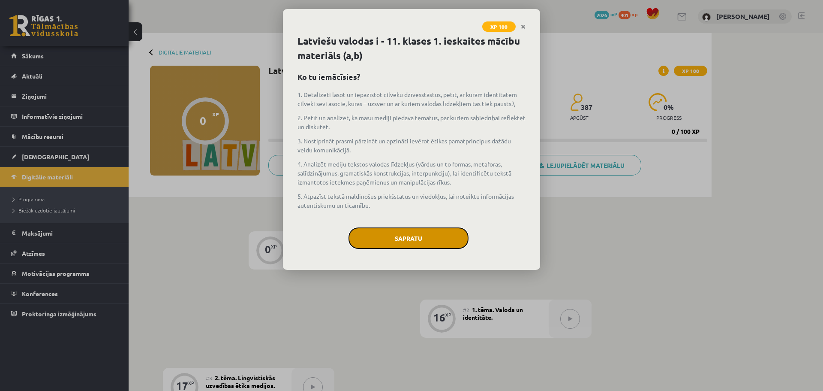
click at [380, 234] on button "Sapratu" at bounding box center [409, 237] width 120 height 21
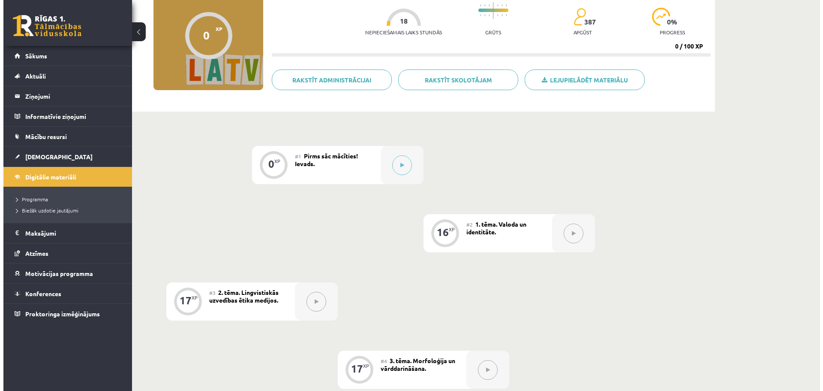
scroll to position [86, 0]
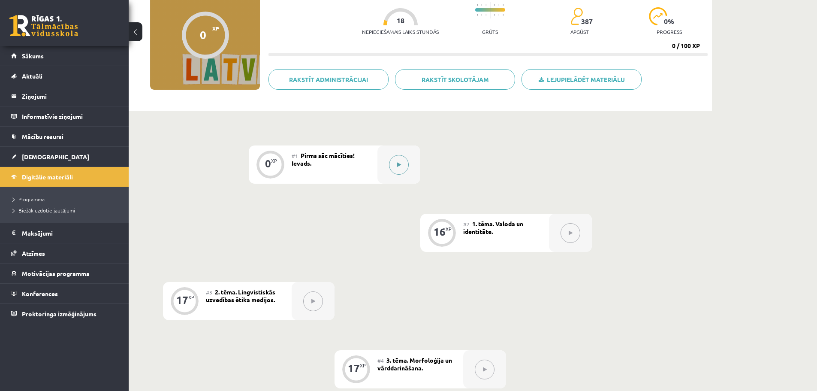
click at [403, 164] on button at bounding box center [399, 165] width 20 height 20
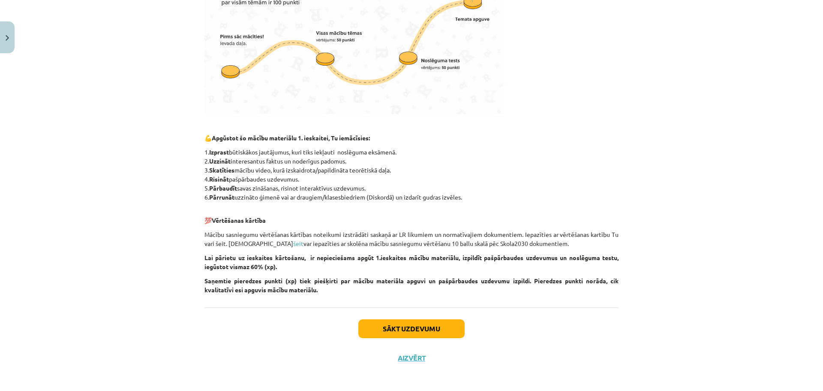
scroll to position [302, 0]
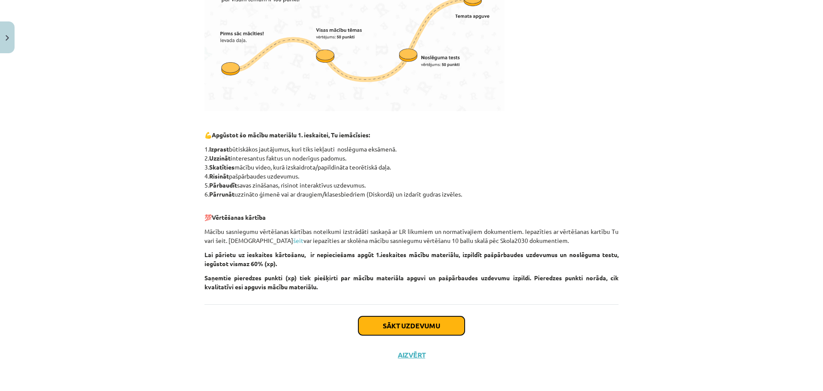
click at [423, 322] on button "Sākt uzdevumu" at bounding box center [411, 325] width 106 height 19
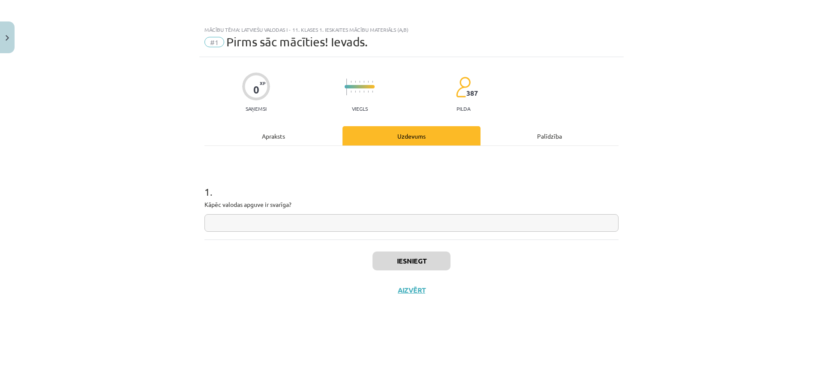
scroll to position [0, 0]
click at [370, 227] on input "text" at bounding box center [411, 223] width 414 height 18
click at [306, 222] on input "**********" at bounding box center [411, 223] width 414 height 18
type input "**********"
click at [413, 262] on button "Iesniegt" at bounding box center [412, 260] width 78 height 19
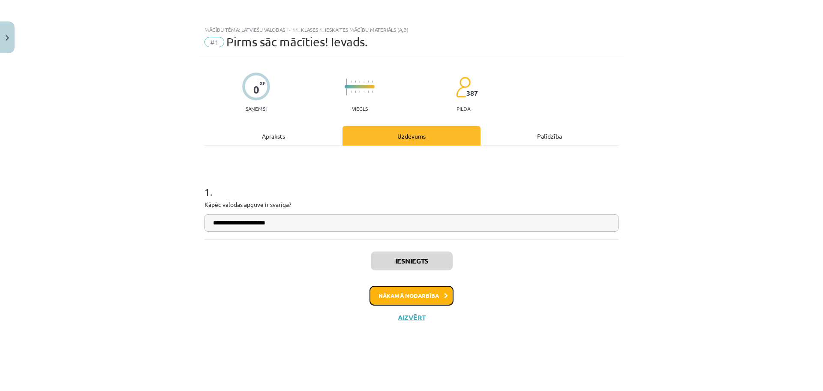
click at [408, 289] on button "Nākamā nodarbība" at bounding box center [412, 296] width 84 height 20
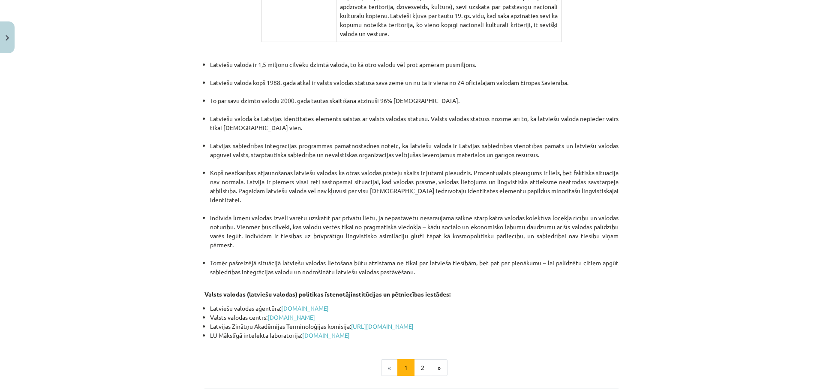
scroll to position [1715, 0]
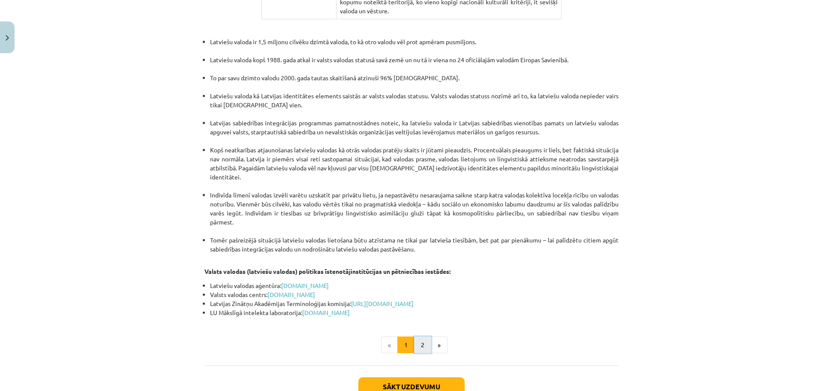
click at [416, 336] on button "2" at bounding box center [422, 344] width 17 height 17
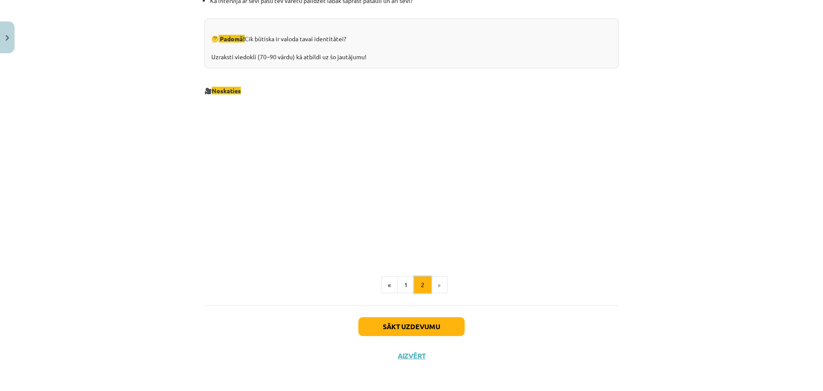
scroll to position [854, 0]
click at [351, 48] on div "🤔 Padomā! Cik būtiska ir valoda tavai identitātei? Uzraksti viedokli (70–90 vār…" at bounding box center [411, 43] width 414 height 50
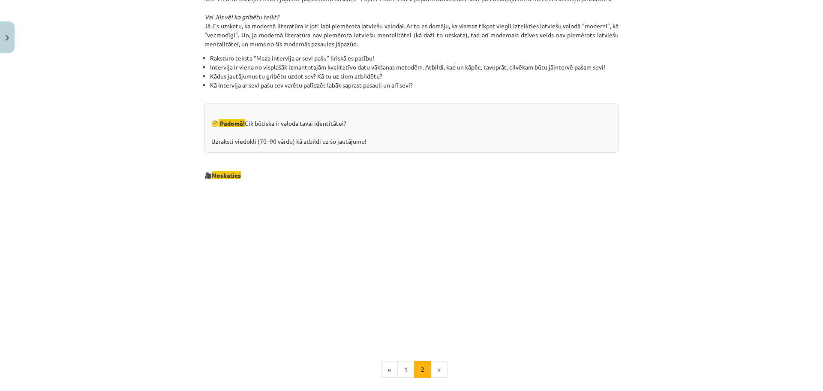
scroll to position [725, 0]
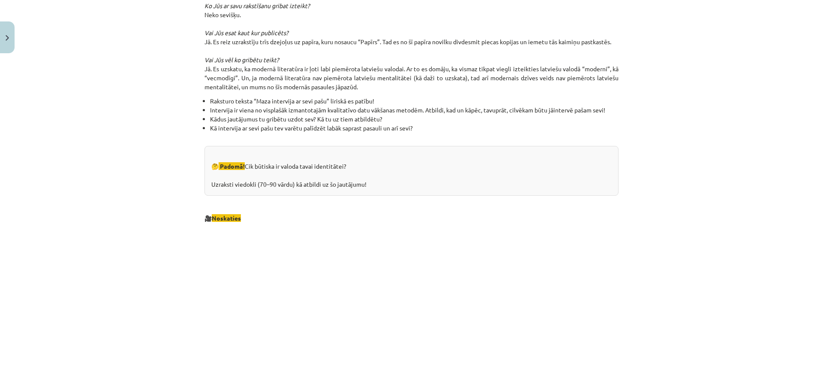
click at [743, 101] on div "Mācību tēma: Latviešu valodas i - 11. klases 1. ieskaites mācību materiāls (a,b…" at bounding box center [411, 195] width 823 height 391
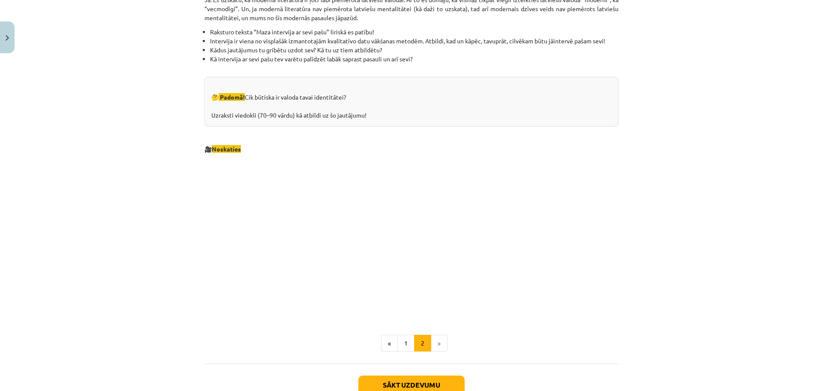
scroll to position [811, 0]
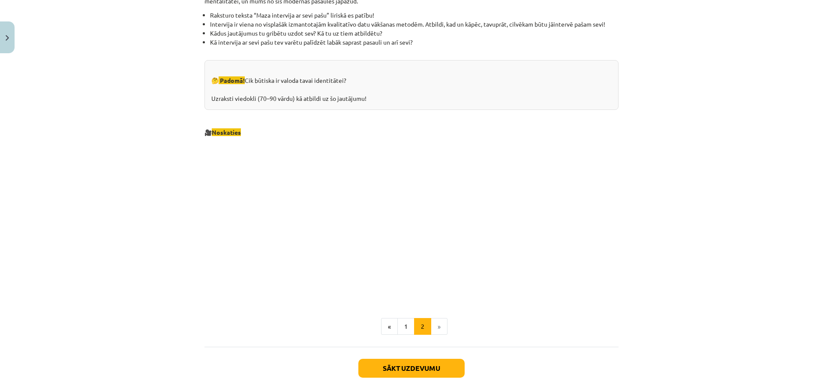
click at [615, 228] on p at bounding box center [411, 220] width 414 height 156
click at [576, 225] on p at bounding box center [411, 220] width 414 height 156
click at [739, 114] on div "Mācību tēma: Latviešu valodas i - 11. klases 1. ieskaites mācību materiāls (a,b…" at bounding box center [411, 195] width 823 height 391
click at [439, 371] on button "Sākt uzdevumu" at bounding box center [411, 367] width 106 height 19
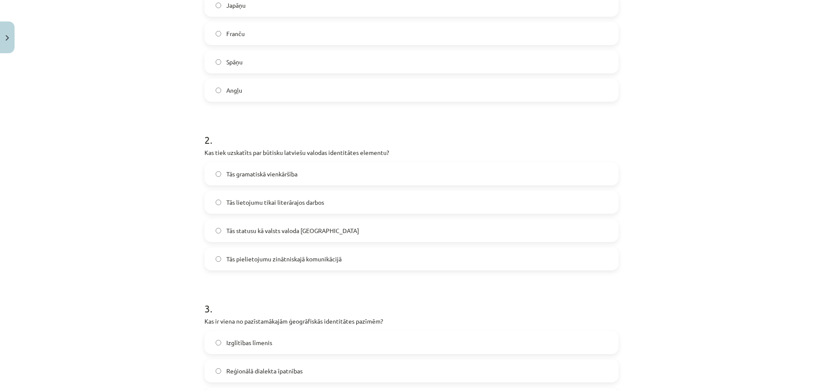
scroll to position [236, 0]
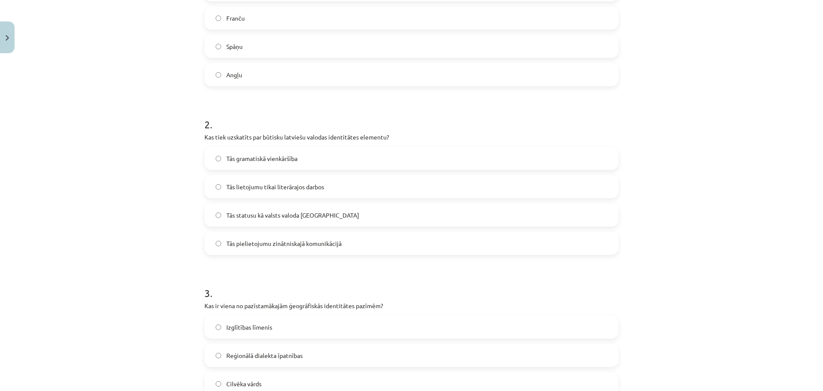
click at [230, 215] on span "Tās statusu kā valsts valoda Latvijā" at bounding box center [292, 214] width 133 height 9
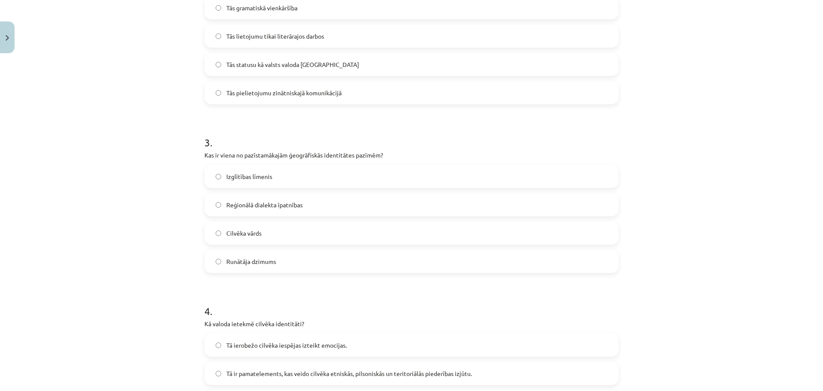
scroll to position [407, 0]
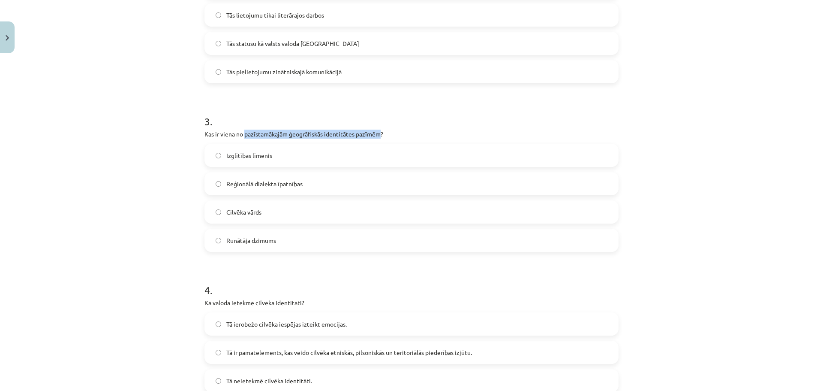
drag, startPoint x: 241, startPoint y: 133, endPoint x: 378, endPoint y: 137, distance: 136.8
click at [378, 137] on p "Kas ir viena no pazīstamākajām ģeogrāfiskās identitātes pazīmēm?" at bounding box center [411, 133] width 414 height 9
click at [245, 184] on span "Reģionālā dialekta īpatnības" at bounding box center [264, 183] width 76 height 9
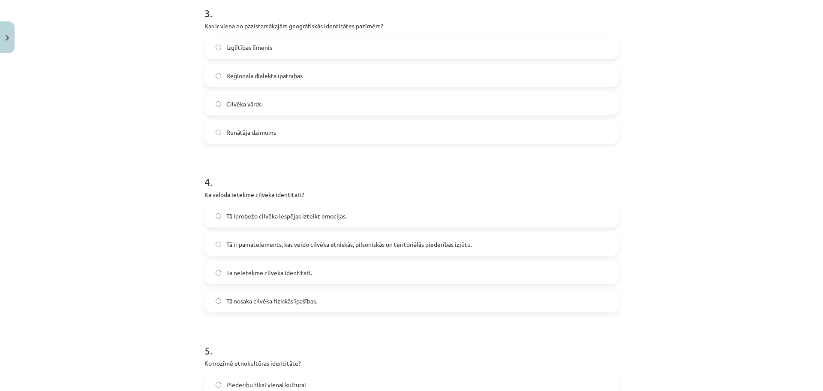
scroll to position [536, 0]
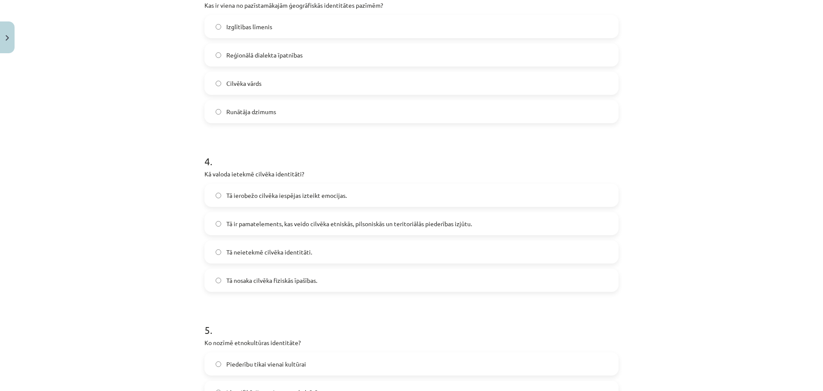
click at [233, 221] on span "Tā ir pamatelements, kas veido cilvēka etniskās, pilsoniskās un teritoriālās pi…" at bounding box center [349, 223] width 246 height 9
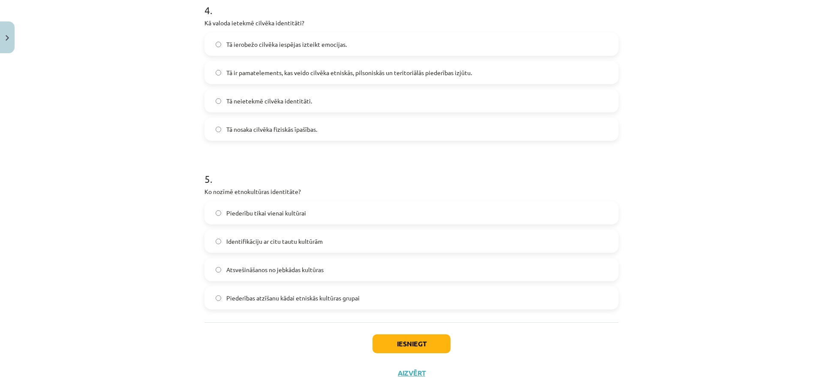
scroll to position [705, 0]
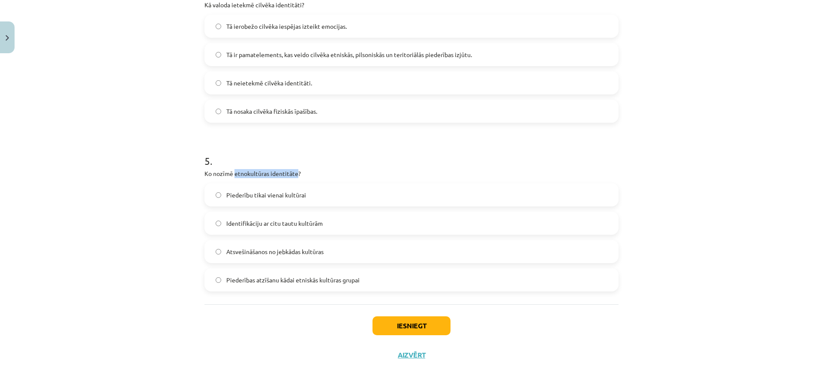
drag, startPoint x: 231, startPoint y: 171, endPoint x: 294, endPoint y: 176, distance: 63.6
click at [294, 176] on p "Ko nozīmē etnokultūras identitāte?" at bounding box center [411, 173] width 414 height 9
click at [288, 283] on span "Piederības atzīšanu kādai etniskās kultūras grupai" at bounding box center [292, 279] width 133 height 9
click at [243, 193] on span "Piederību tikai vienai kultūrai" at bounding box center [266, 194] width 80 height 9
click at [391, 324] on button "Iesniegt" at bounding box center [412, 325] width 78 height 19
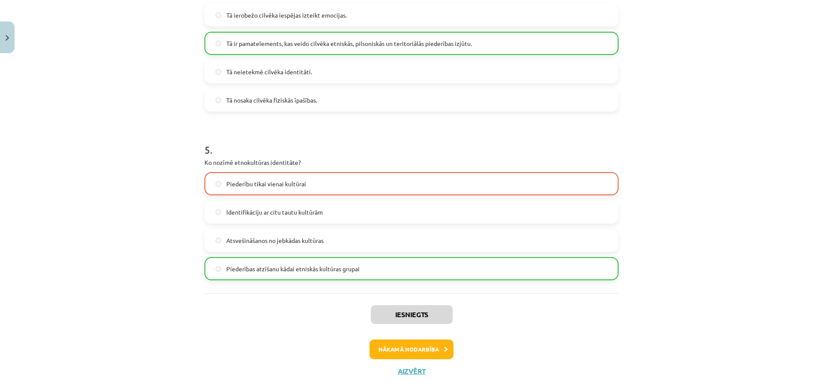
scroll to position [732, 0]
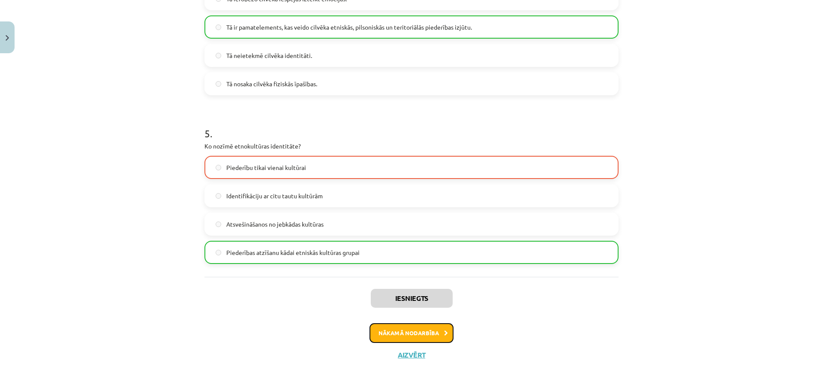
click at [419, 327] on button "Nākamā nodarbība" at bounding box center [412, 333] width 84 height 20
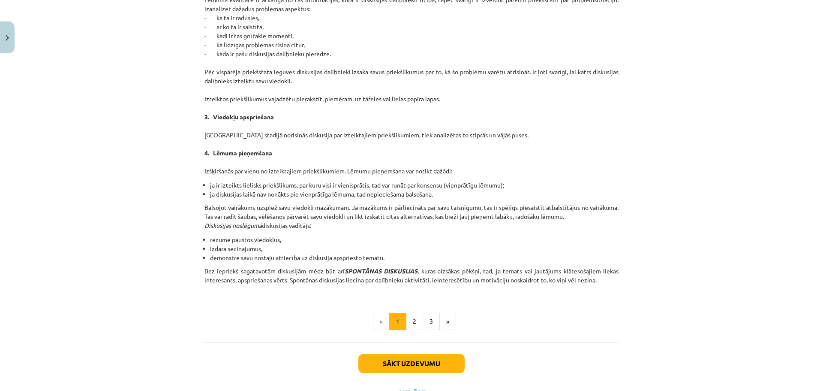
scroll to position [664, 0]
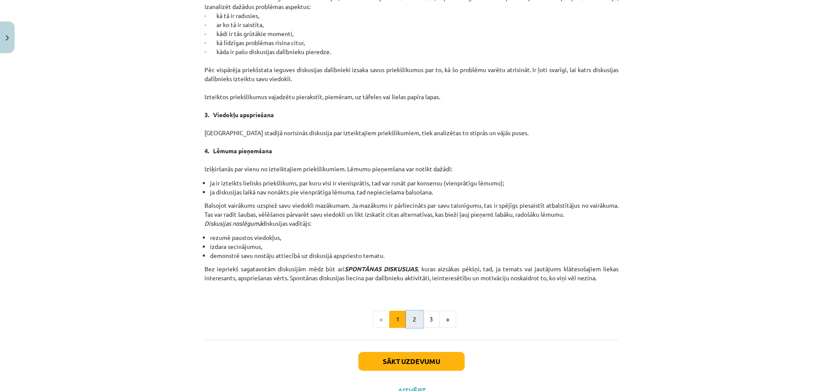
click at [407, 317] on button "2" at bounding box center [414, 318] width 17 height 17
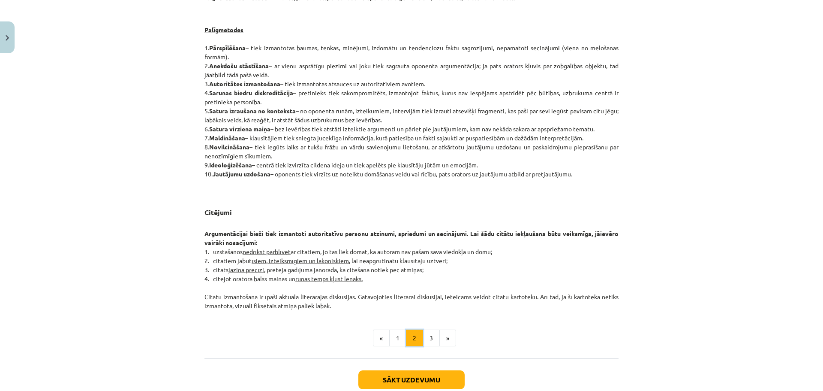
scroll to position [582, 0]
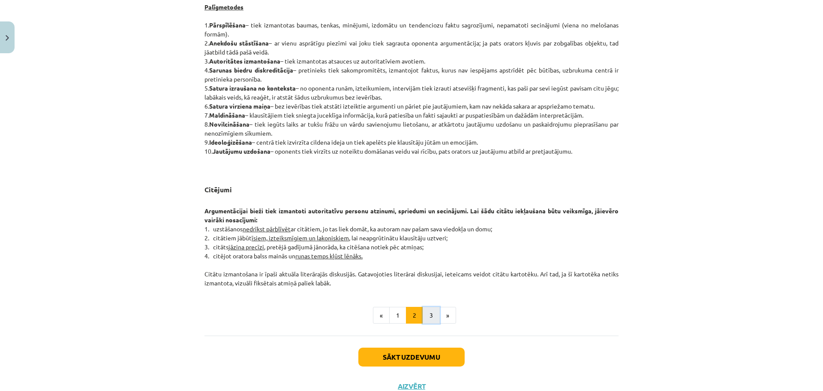
click at [424, 310] on button "3" at bounding box center [431, 315] width 17 height 17
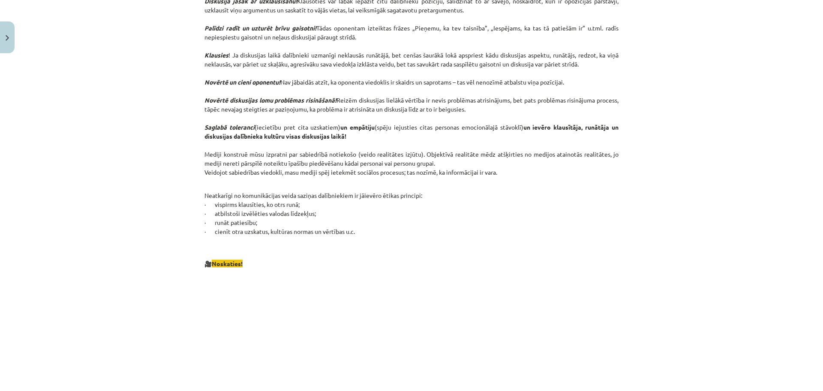
scroll to position [411, 0]
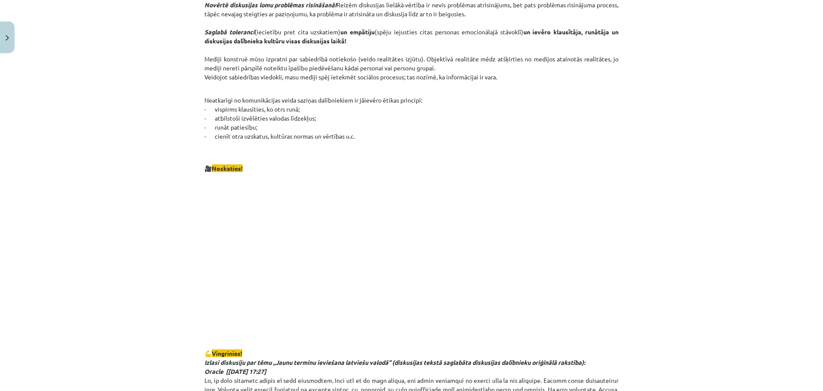
click at [628, 234] on div "Mācību tēma: Latviešu valodas i - 11. klases 1. ieskaites mācību materiāls (a,b…" at bounding box center [411, 195] width 823 height 391
click at [625, 229] on div "Mācību tēma: Latviešu valodas i - 11. klases 1. ieskaites mācību materiāls (a,b…" at bounding box center [411, 195] width 823 height 391
click at [589, 149] on p "🎥 Noskaties!" at bounding box center [411, 159] width 414 height 27
click at [612, 279] on p at bounding box center [411, 256] width 414 height 156
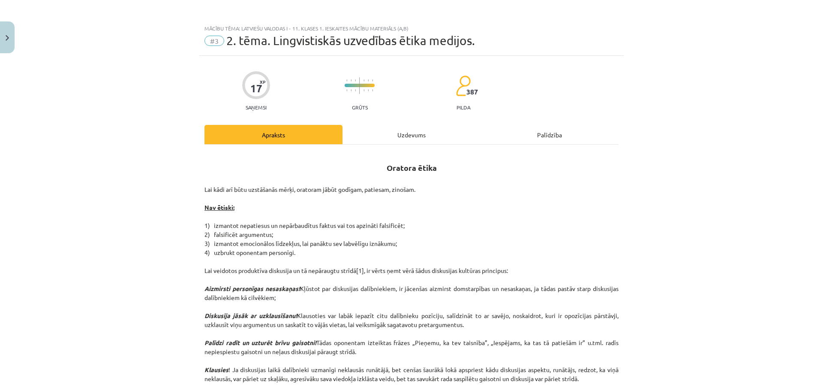
scroll to position [0, 0]
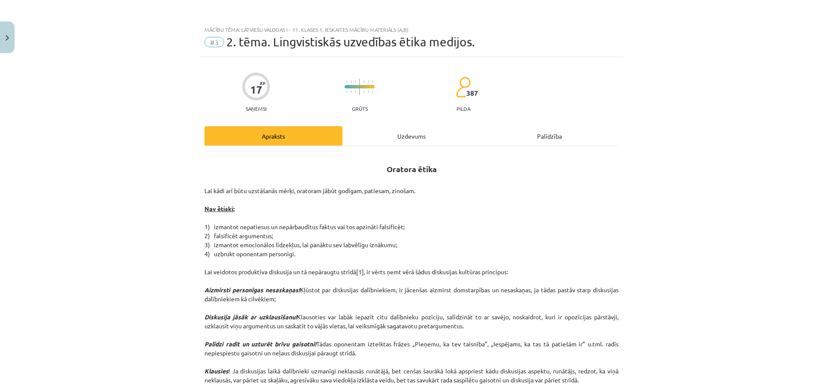
click at [425, 143] on div "Uzdevums" at bounding box center [412, 135] width 138 height 19
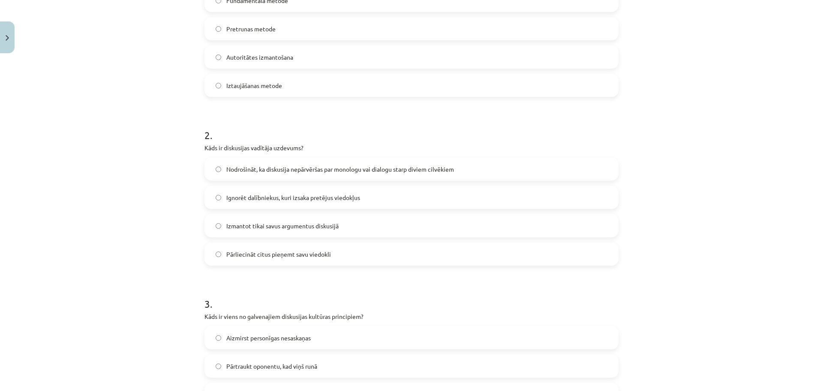
scroll to position [236, 0]
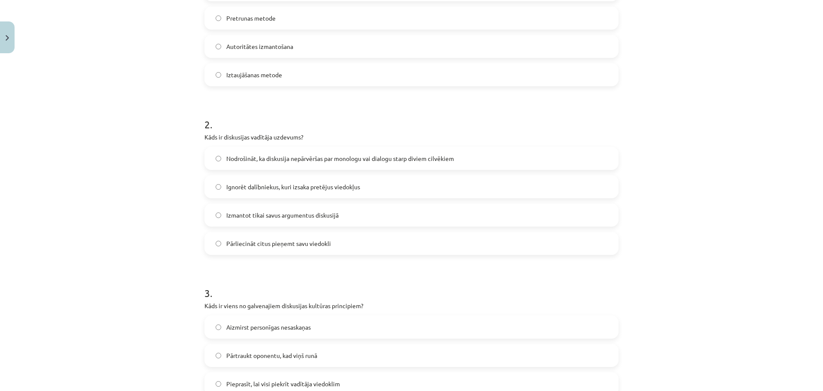
click at [369, 160] on span "Nodrošināt, ka diskusija nepārvēršas par monologu vai dialogu starp diviem cilv…" at bounding box center [340, 158] width 228 height 9
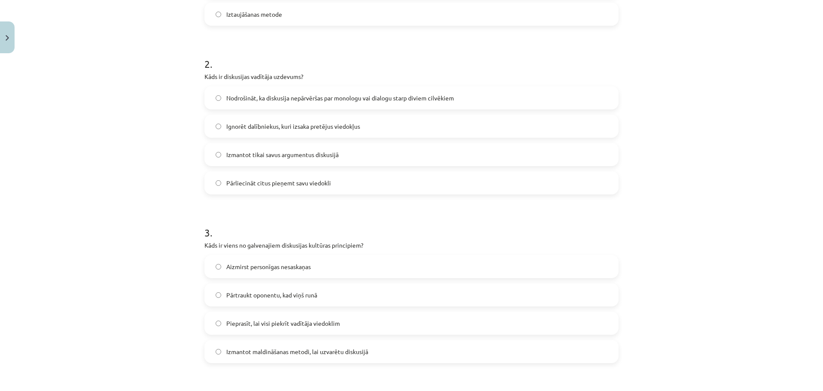
scroll to position [322, 0]
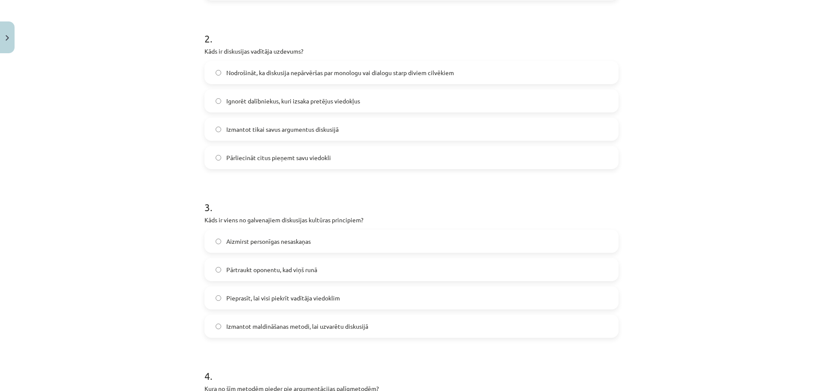
click at [308, 247] on label "Aizmirst personīgas nesaskaņas" at bounding box center [411, 240] width 412 height 21
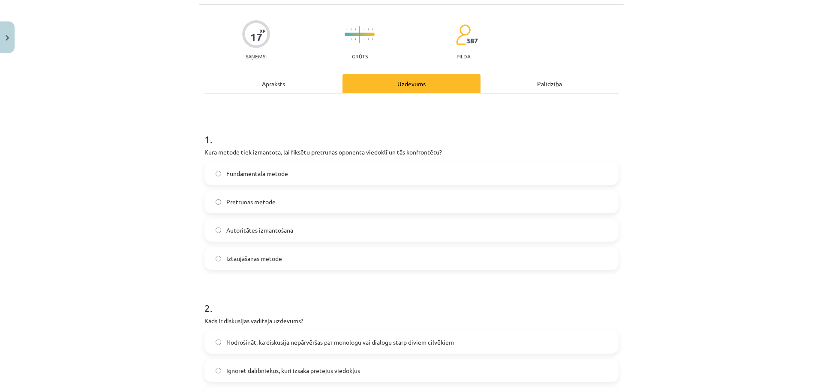
scroll to position [0, 0]
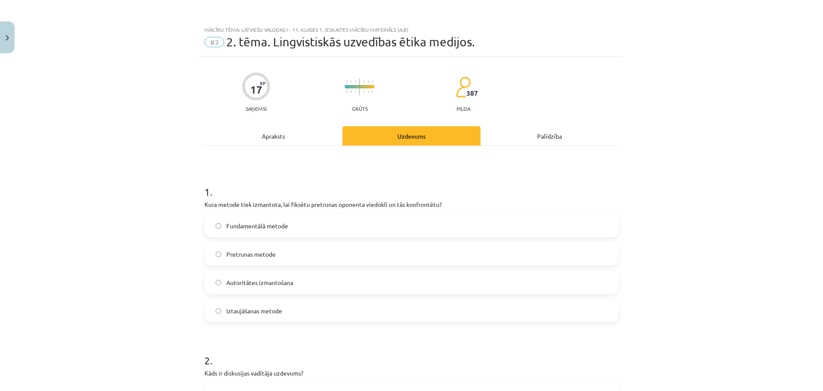
click at [278, 129] on div "Apraksts" at bounding box center [273, 135] width 138 height 19
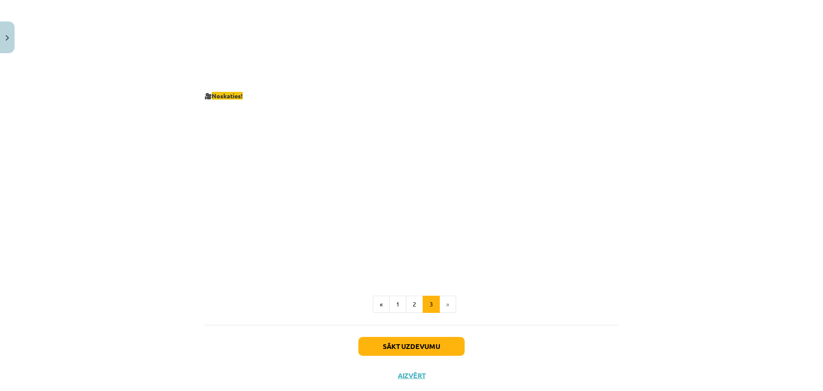
scroll to position [1519, 0]
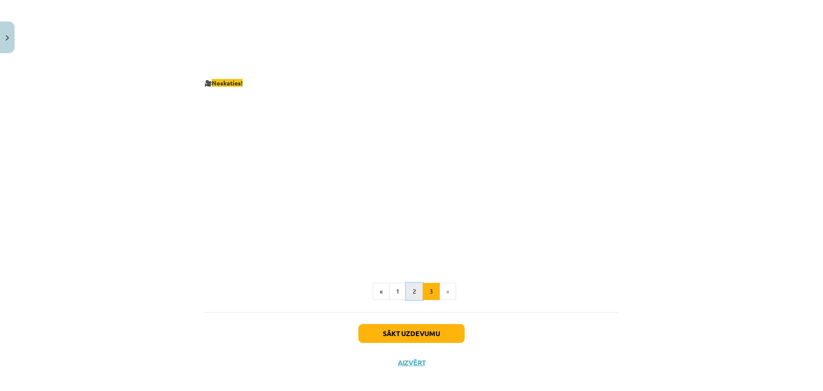
click at [409, 286] on button "2" at bounding box center [414, 291] width 17 height 17
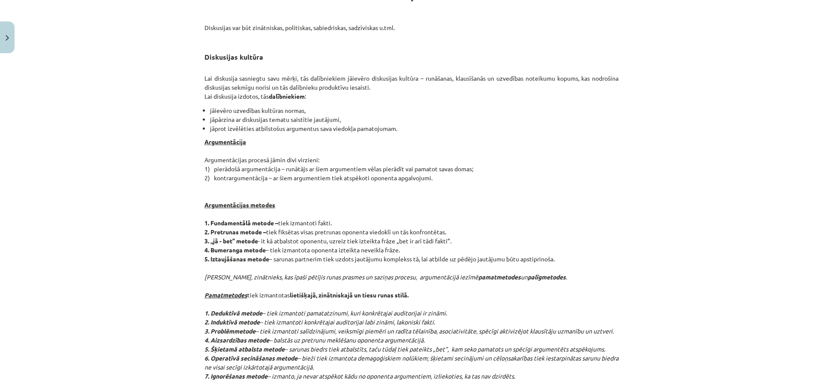
scroll to position [196, 0]
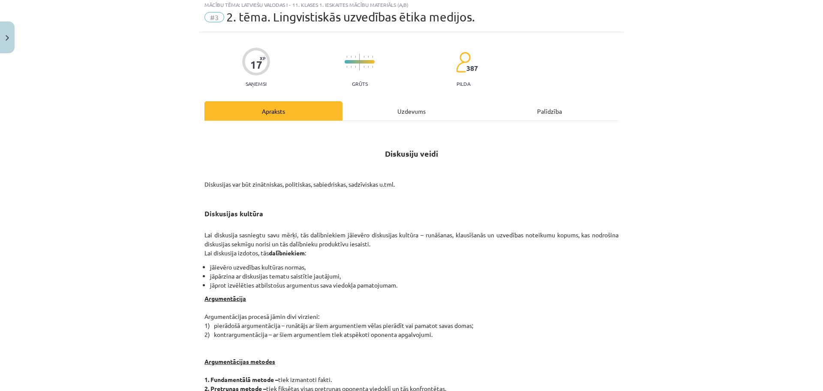
click at [430, 115] on div "Uzdevums" at bounding box center [412, 110] width 138 height 19
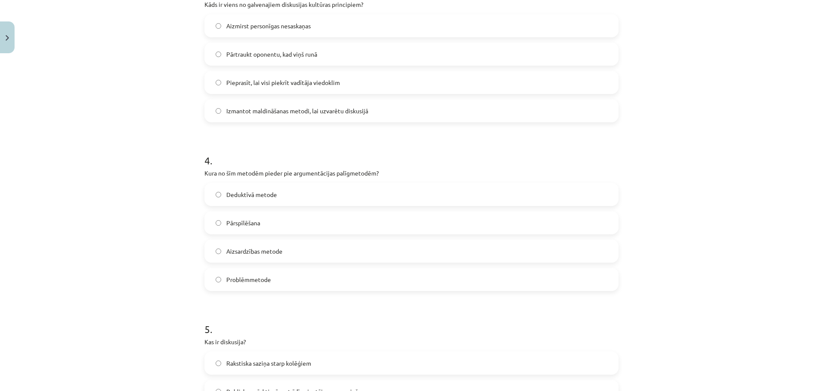
scroll to position [579, 0]
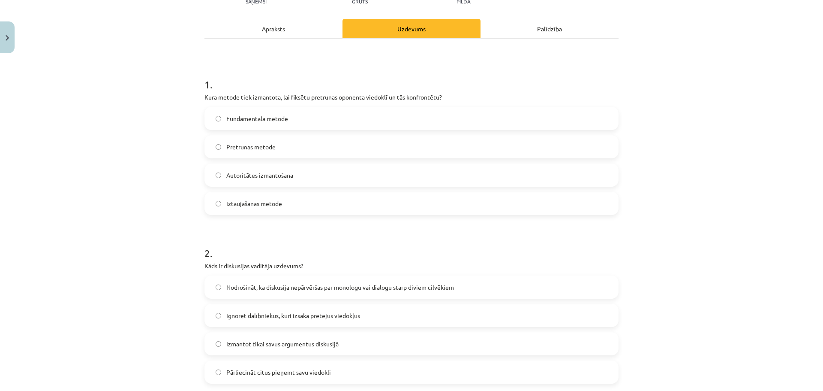
drag, startPoint x: 302, startPoint y: 30, endPoint x: 317, endPoint y: 33, distance: 15.4
click at [303, 30] on div "Apraksts" at bounding box center [273, 28] width 138 height 19
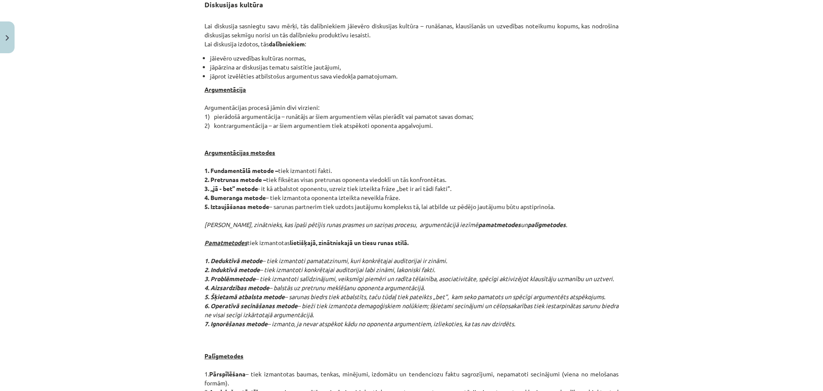
scroll to position [107, 0]
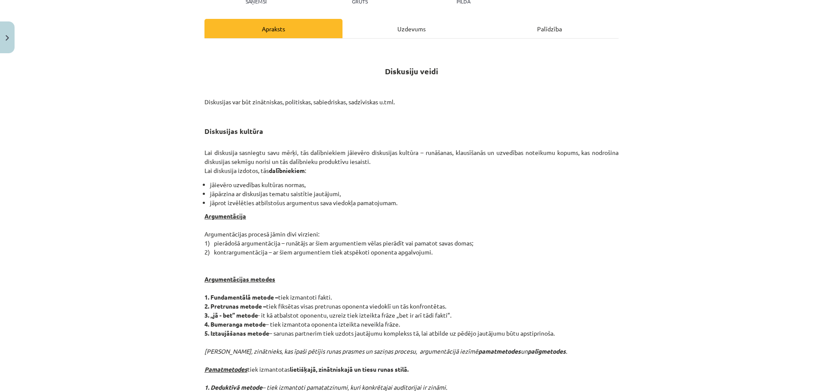
click at [422, 34] on div "Uzdevums" at bounding box center [412, 28] width 138 height 19
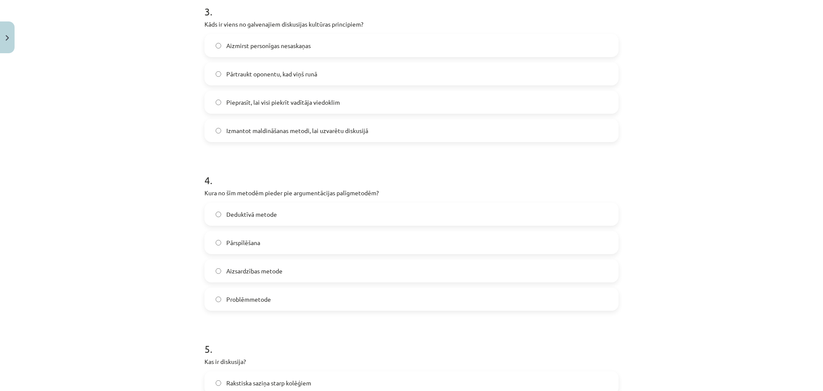
scroll to position [579, 0]
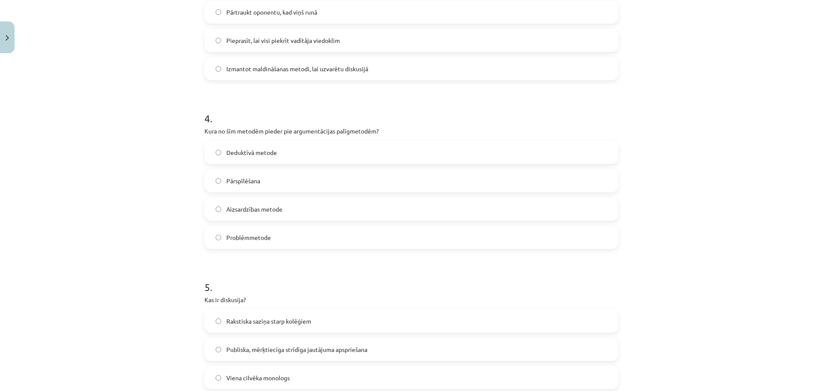
click at [282, 152] on label "Deduktīvā metode" at bounding box center [411, 151] width 412 height 21
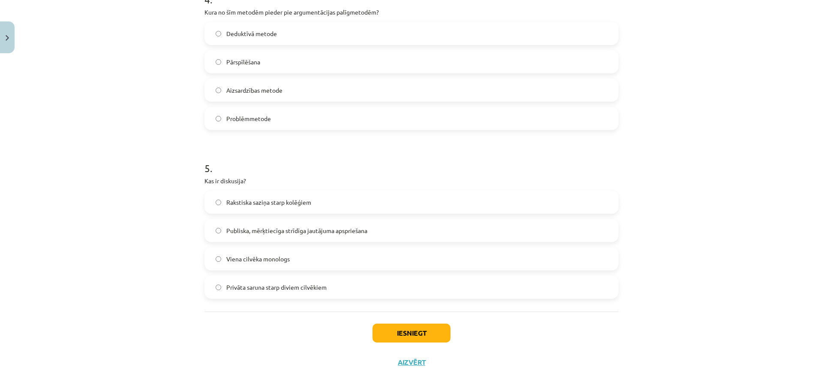
scroll to position [705, 0]
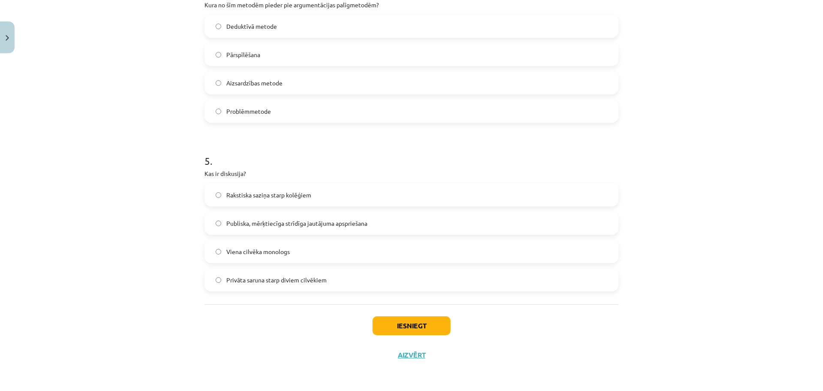
drag, startPoint x: 295, startPoint y: 218, endPoint x: 289, endPoint y: 219, distance: 5.7
click at [295, 217] on label "Publiska, mērķtiecīga strīdīga jautājuma apspriešana" at bounding box center [411, 222] width 412 height 21
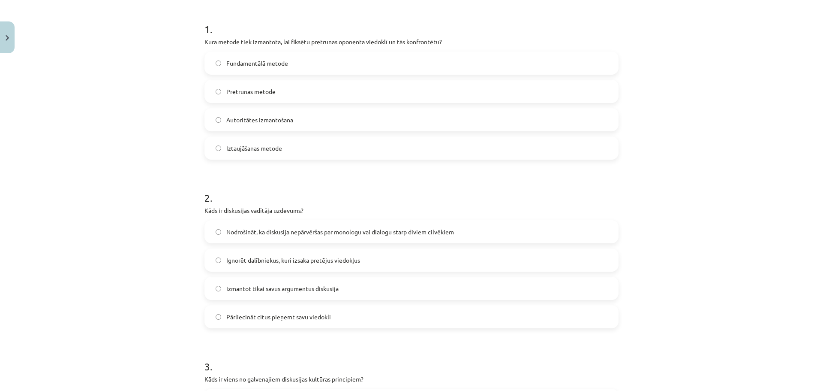
scroll to position [147, 0]
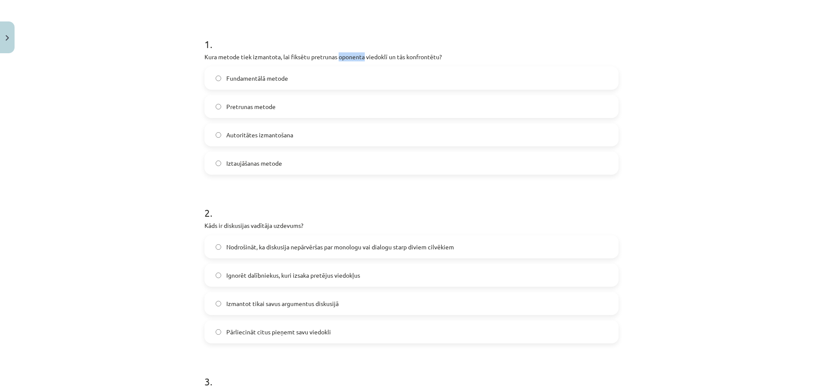
drag, startPoint x: 336, startPoint y: 57, endPoint x: 362, endPoint y: 57, distance: 26.2
click at [362, 57] on p "Kura metode tiek izmantota, lai fiksētu pretrunas oponenta viedoklī un tās konf…" at bounding box center [411, 56] width 414 height 9
click at [136, 109] on div "Mācību tēma: Latviešu valodas i - 11. klases 1. ieskaites mācību materiāls (a,b…" at bounding box center [411, 195] width 823 height 391
drag, startPoint x: 223, startPoint y: 77, endPoint x: 287, endPoint y: 81, distance: 63.6
click at [287, 81] on label "Fundamentālā metode" at bounding box center [411, 77] width 412 height 21
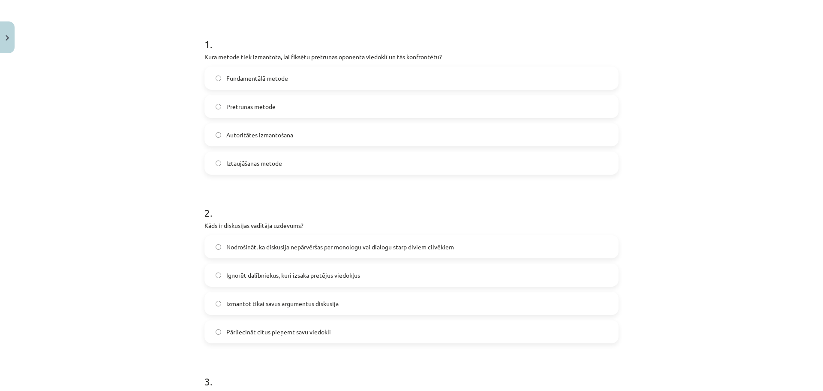
click at [251, 109] on span "Pretrunas metode" at bounding box center [250, 106] width 49 height 9
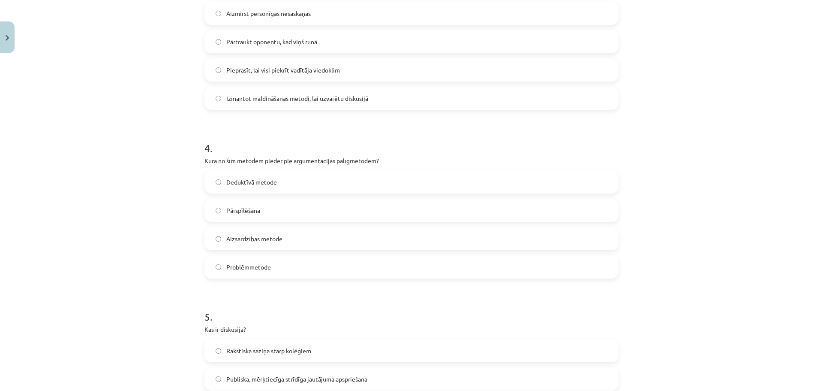
scroll to position [705, 0]
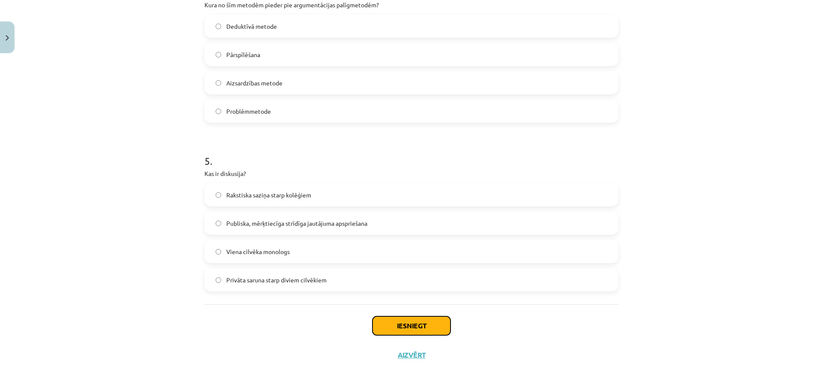
click at [409, 326] on button "Iesniegt" at bounding box center [412, 325] width 78 height 19
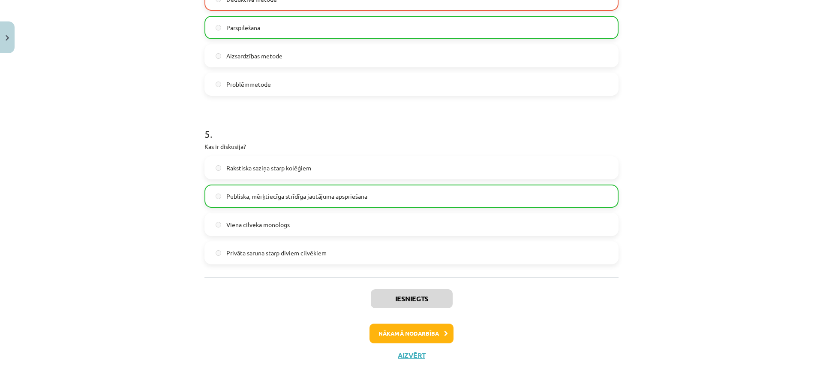
scroll to position [732, 0]
click at [391, 329] on button "Nākamā nodarbība" at bounding box center [412, 333] width 84 height 20
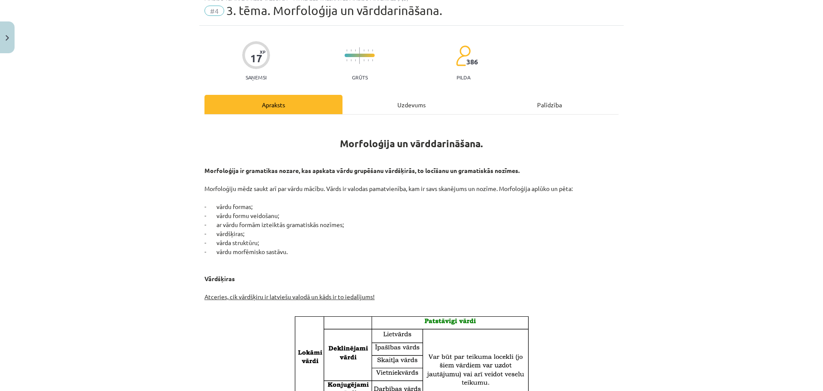
scroll to position [21, 0]
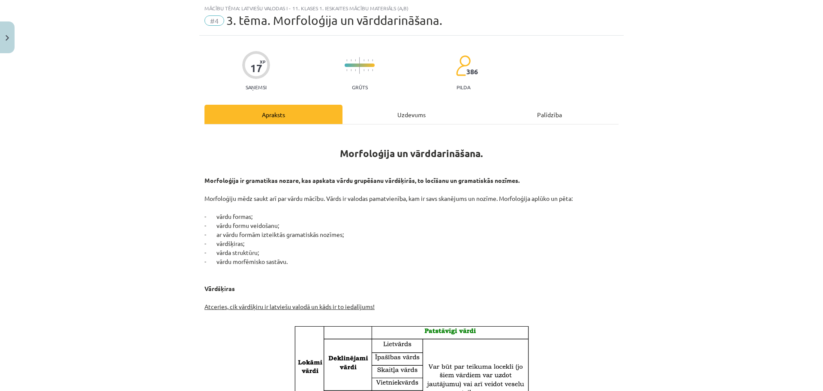
click at [412, 118] on div "Uzdevums" at bounding box center [412, 114] width 138 height 19
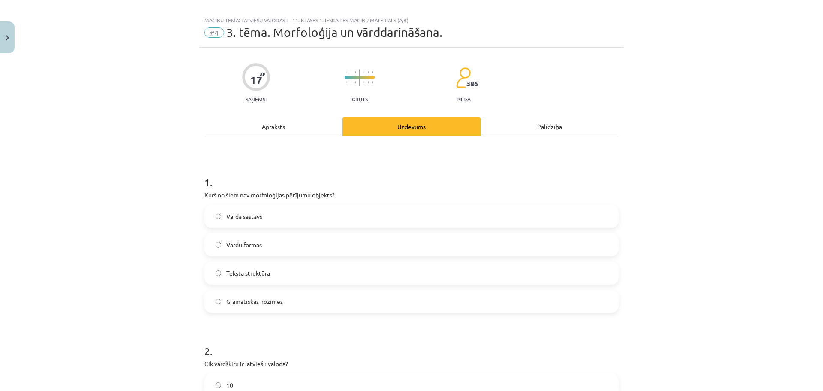
scroll to position [0, 0]
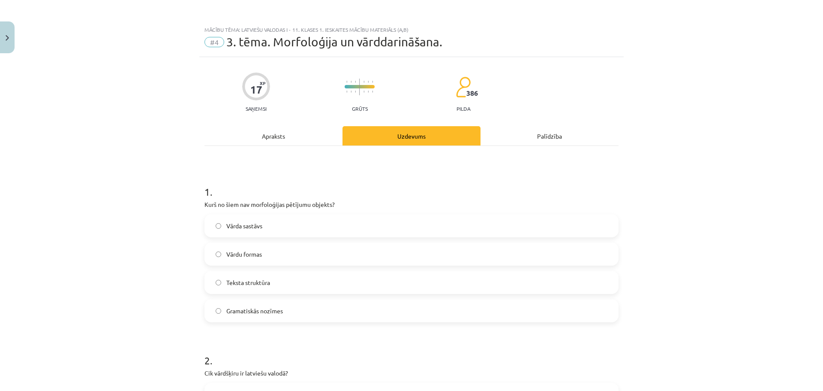
click at [280, 129] on div "Apraksts" at bounding box center [273, 135] width 138 height 19
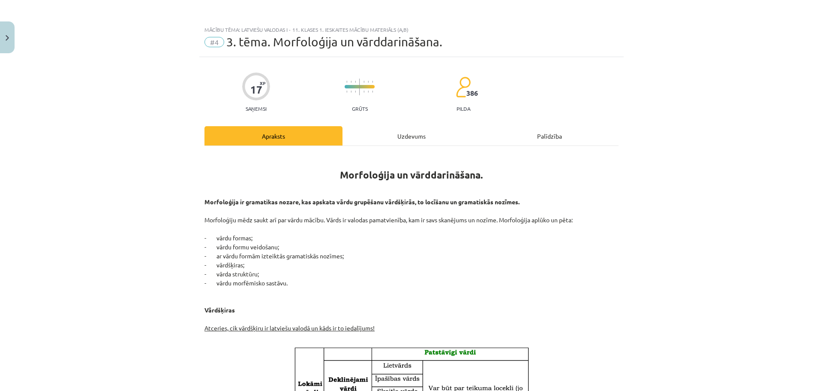
click at [422, 138] on div "Uzdevums" at bounding box center [412, 135] width 138 height 19
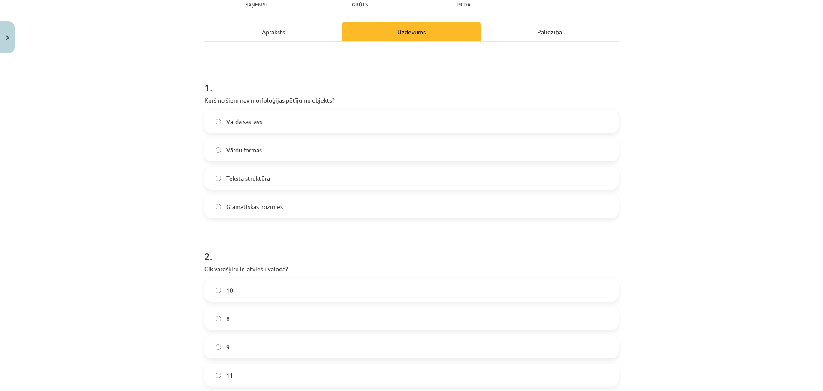
scroll to position [107, 0]
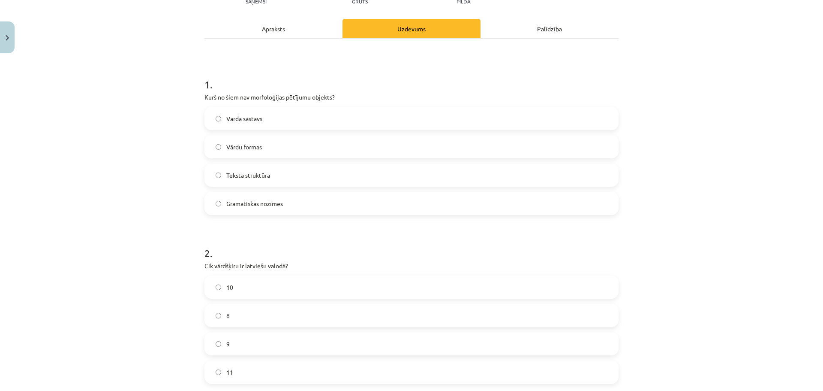
click at [275, 33] on div "Apraksts" at bounding box center [273, 28] width 138 height 19
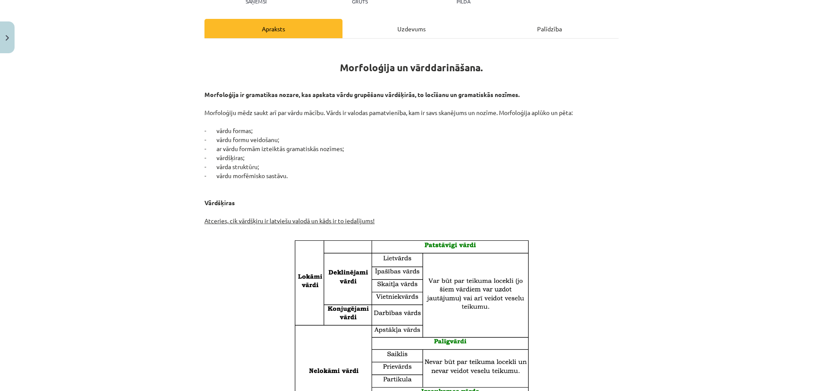
scroll to position [0, 0]
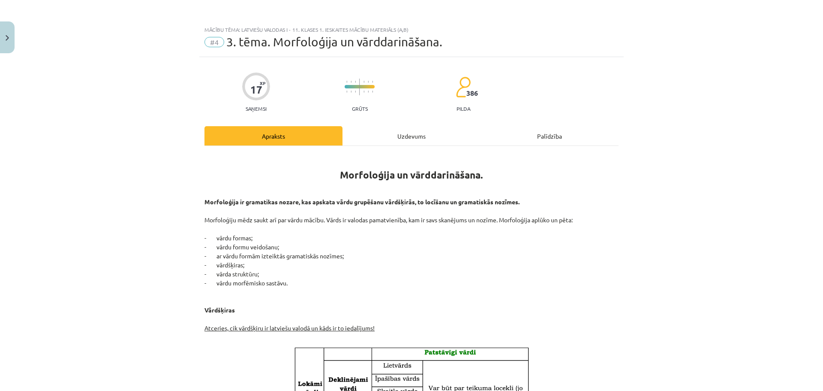
click at [403, 131] on div "Uzdevums" at bounding box center [412, 135] width 138 height 19
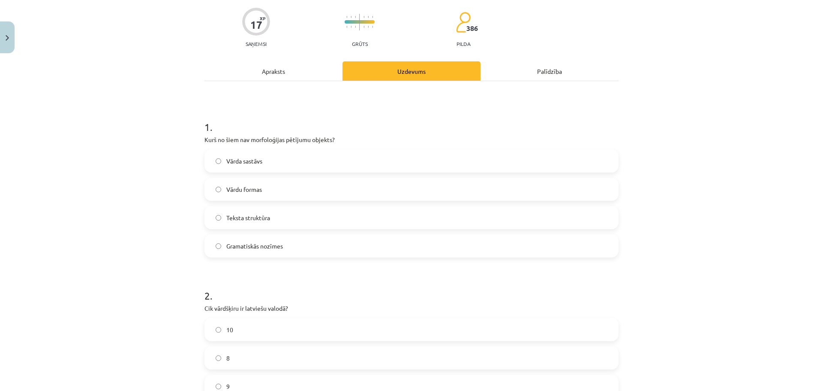
scroll to position [193, 0]
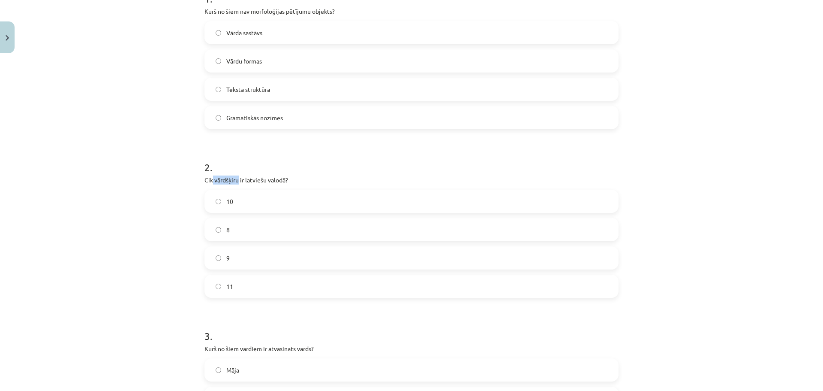
drag, startPoint x: 210, startPoint y: 179, endPoint x: 236, endPoint y: 177, distance: 26.2
click at [236, 177] on p "Cik vārdšķiru ir latviešu valodā?" at bounding box center [411, 179] width 414 height 9
click at [158, 182] on div "Mācību tēma: Latviešu valodas i - 11. klases 1. ieskaites mācību materiāls (a,b…" at bounding box center [411, 195] width 823 height 391
drag, startPoint x: 203, startPoint y: 180, endPoint x: 283, endPoint y: 182, distance: 80.2
click at [283, 182] on p "Cik vārdšķiru ir latviešu valodā?" at bounding box center [411, 179] width 414 height 9
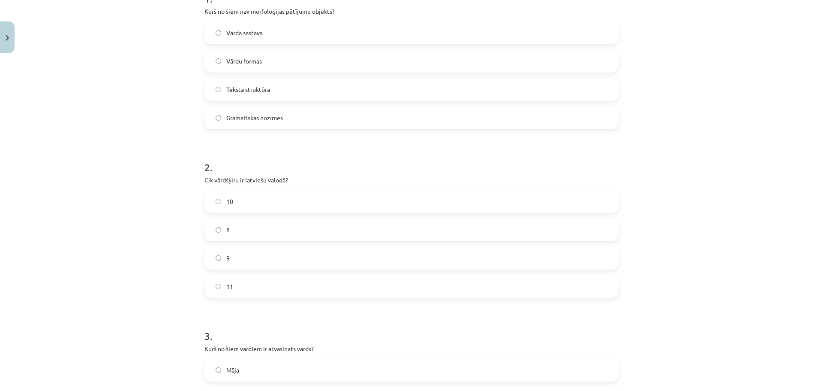
click at [231, 201] on label "10" at bounding box center [411, 200] width 412 height 21
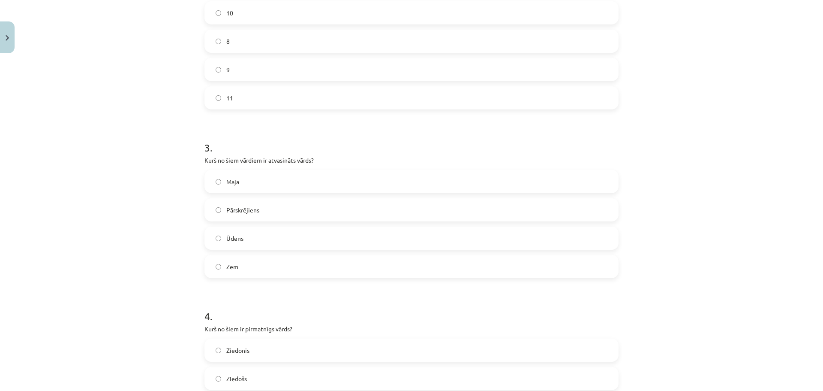
scroll to position [407, 0]
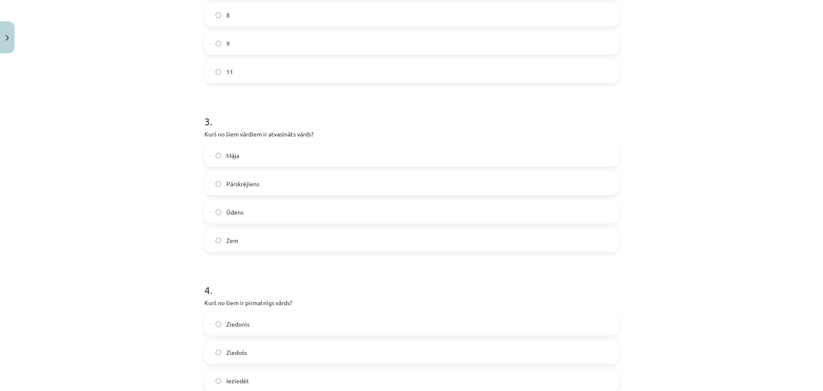
click at [266, 245] on label "Zem" at bounding box center [411, 239] width 412 height 21
click at [263, 238] on label "Zieds" at bounding box center [411, 236] width 412 height 21
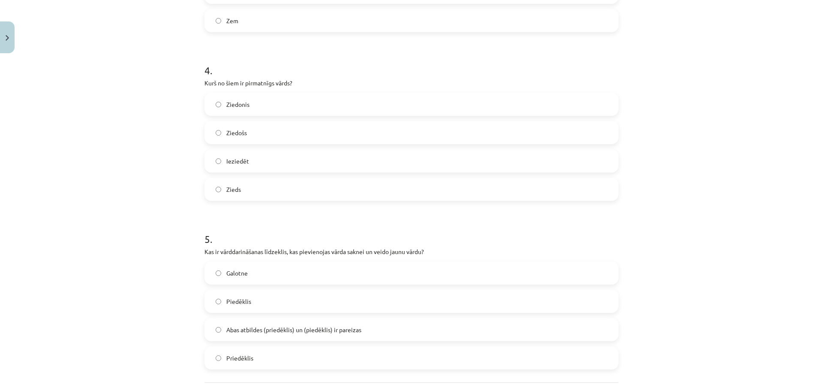
scroll to position [705, 0]
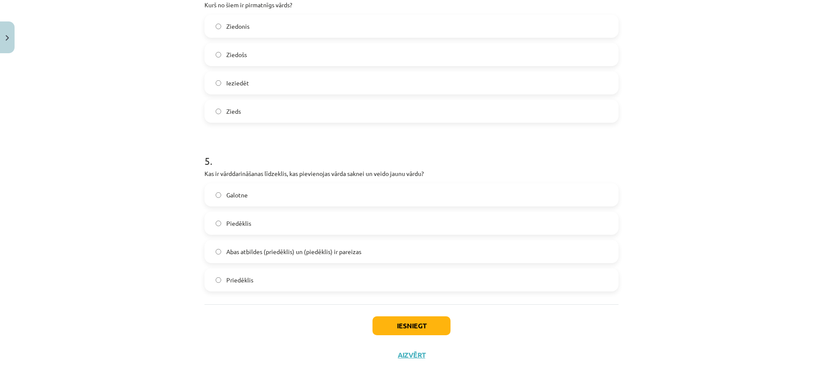
click at [233, 225] on span "Piedēklis" at bounding box center [238, 223] width 25 height 9
click at [402, 331] on button "Iesniegt" at bounding box center [412, 325] width 78 height 19
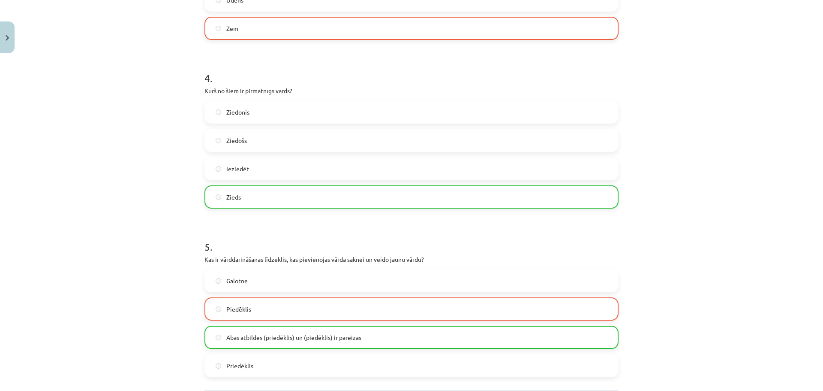
scroll to position [732, 0]
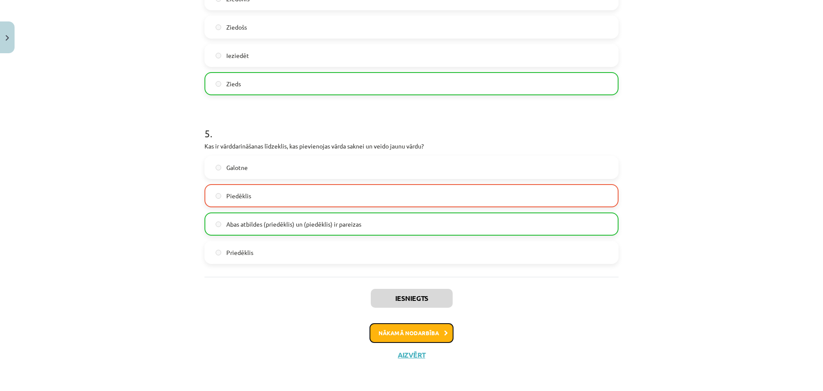
click at [434, 331] on button "Nākamā nodarbība" at bounding box center [412, 333] width 84 height 20
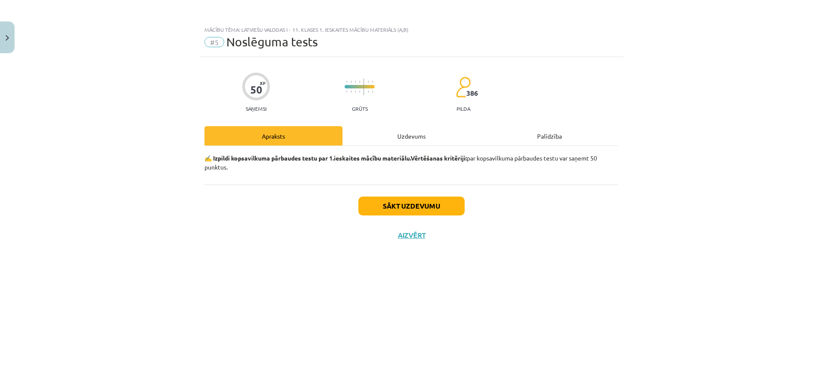
scroll to position [0, 0]
click at [438, 198] on button "Sākt uzdevumu" at bounding box center [411, 205] width 106 height 19
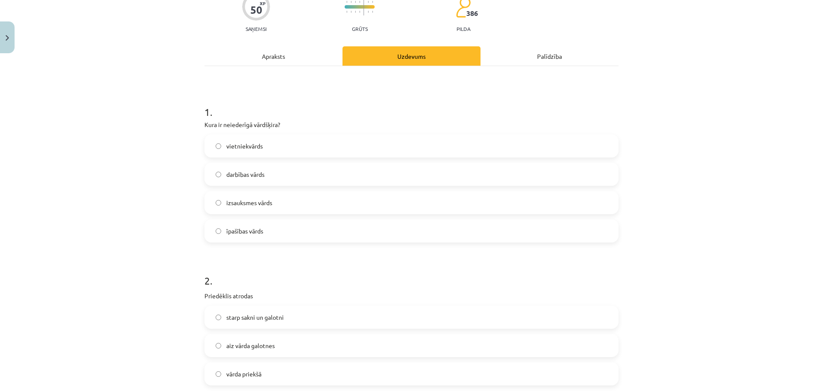
scroll to position [86, 0]
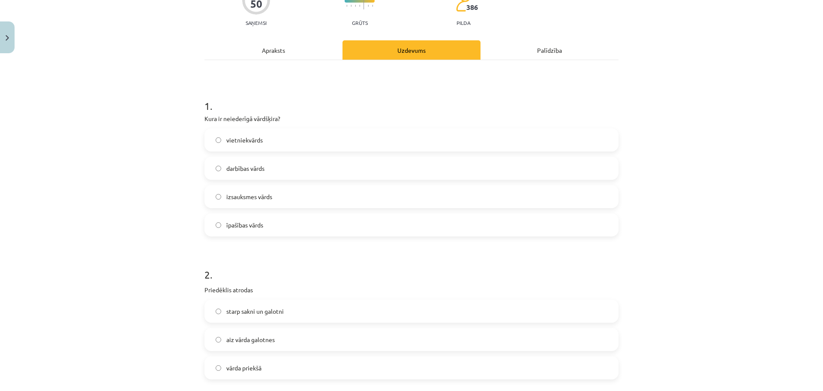
click at [245, 143] on span "vietniekvārds" at bounding box center [244, 139] width 36 height 9
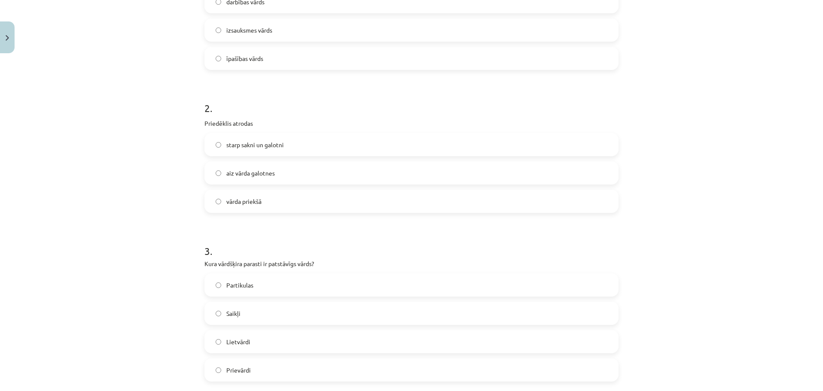
scroll to position [257, 0]
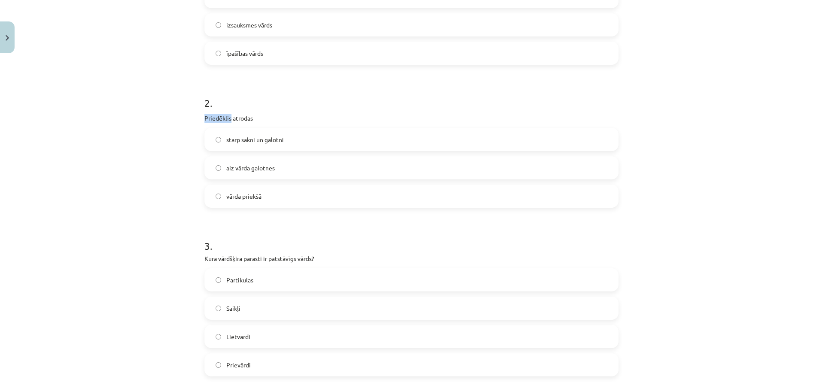
drag, startPoint x: 202, startPoint y: 117, endPoint x: 227, endPoint y: 117, distance: 25.3
click at [227, 117] on p "Priedēklis atrodas" at bounding box center [411, 118] width 414 height 9
click at [253, 202] on label "vārda priekšā" at bounding box center [411, 195] width 412 height 21
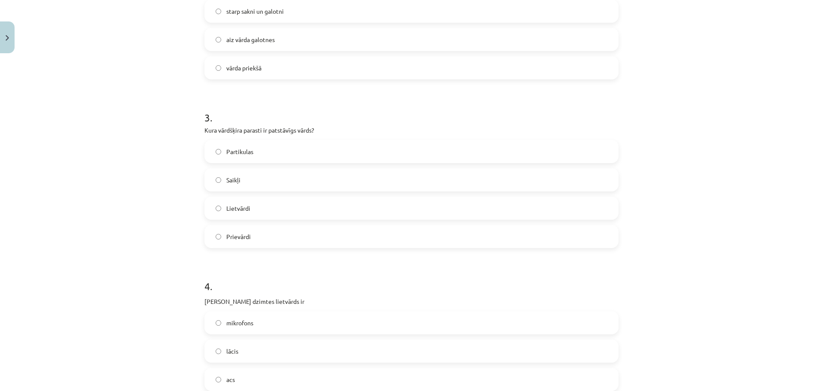
scroll to position [386, 0]
click at [228, 235] on span "Prievārdi" at bounding box center [238, 235] width 24 height 9
click at [222, 212] on label "Lietvārdi" at bounding box center [411, 207] width 412 height 21
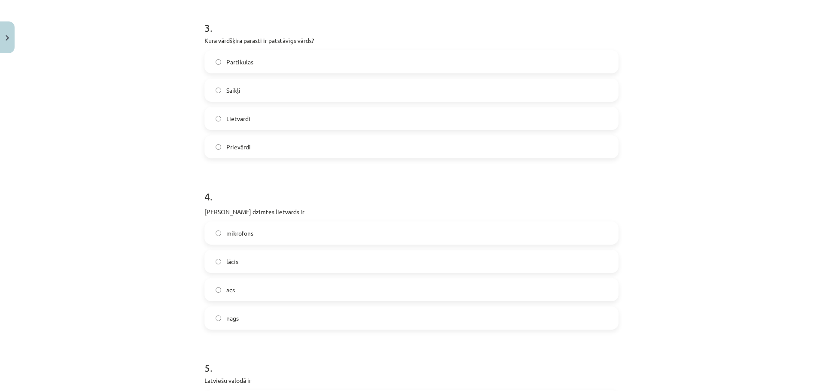
scroll to position [514, 0]
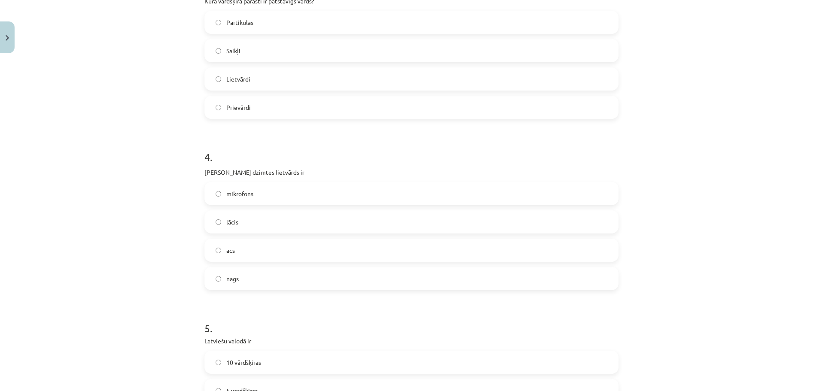
click at [243, 250] on label "acs" at bounding box center [411, 249] width 412 height 21
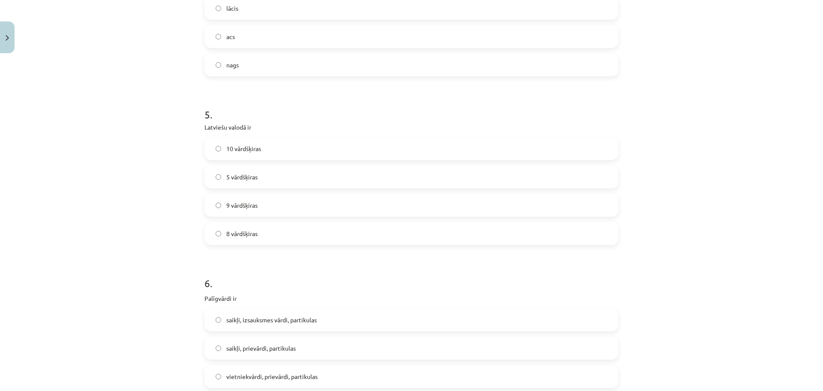
scroll to position [729, 0]
click at [235, 141] on label "10 vārdšķiras" at bounding box center [411, 147] width 412 height 21
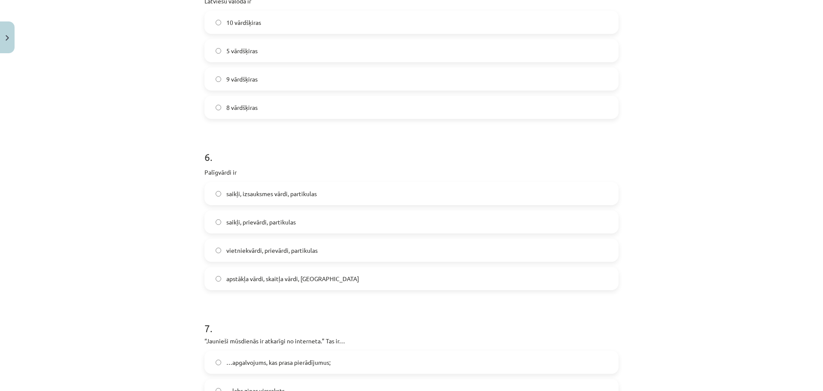
scroll to position [900, 0]
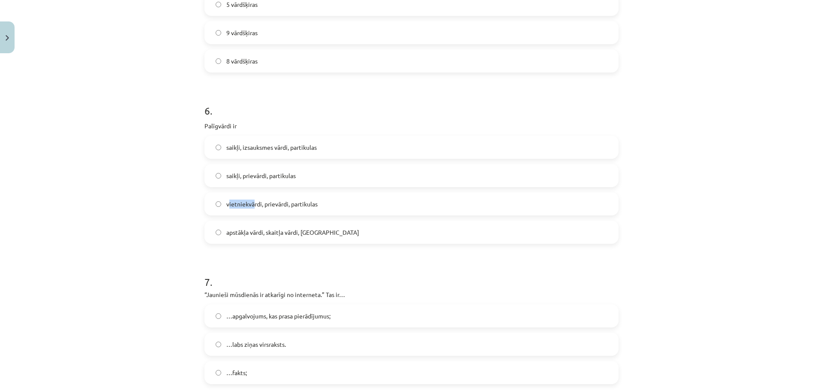
drag, startPoint x: 225, startPoint y: 203, endPoint x: 252, endPoint y: 203, distance: 27.0
click at [252, 203] on span "vietniekvārdi, prievārdi, partikulas" at bounding box center [271, 203] width 91 height 9
click at [145, 208] on div "Mācību tēma: Latviešu valodas i - 11. klases 1. ieskaites mācību materiāls (a,b…" at bounding box center [411, 195] width 823 height 391
click at [258, 173] on span "saikļi, prievārdi, partikulas" at bounding box center [260, 175] width 69 height 9
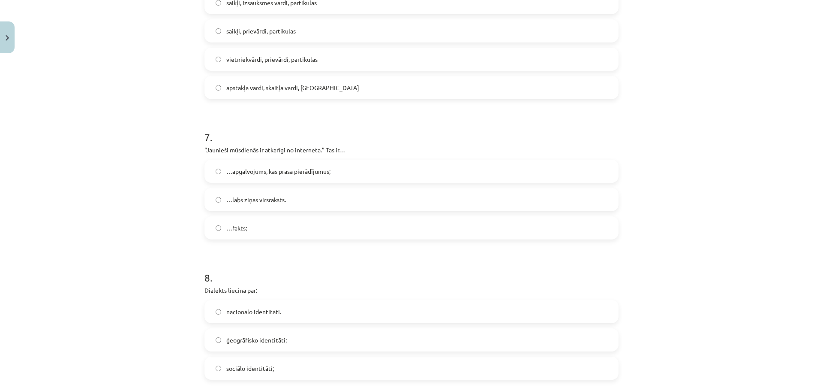
scroll to position [1072, 0]
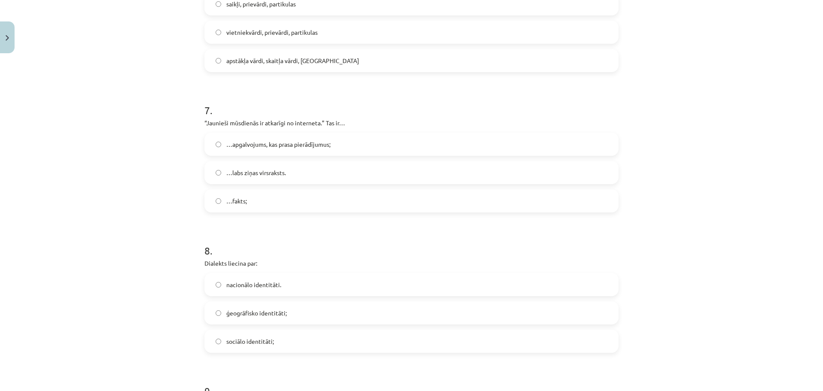
click at [249, 197] on label "…fakts;" at bounding box center [411, 200] width 412 height 21
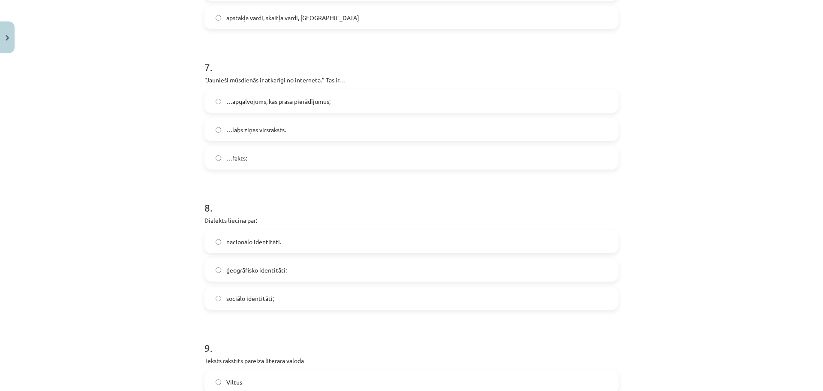
click at [292, 107] on label "…apgalvojums, kas prasa pierādījumus;" at bounding box center [411, 100] width 412 height 21
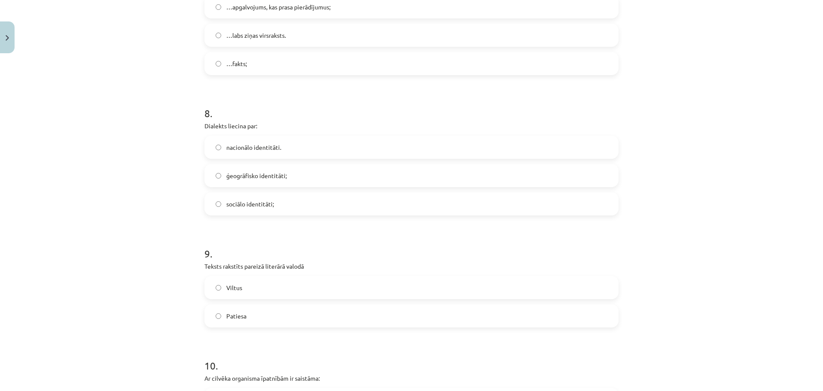
scroll to position [1243, 0]
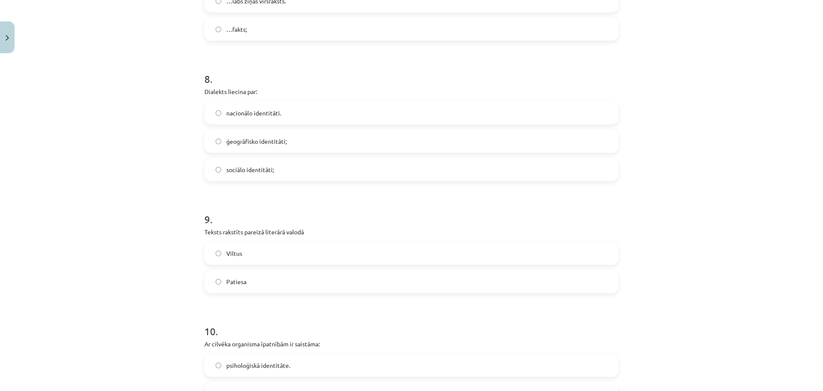
click at [253, 120] on label "nacionālo identitāti." at bounding box center [411, 112] width 412 height 21
click at [240, 140] on span "ģeogrāfisko identitāti;" at bounding box center [256, 141] width 60 height 9
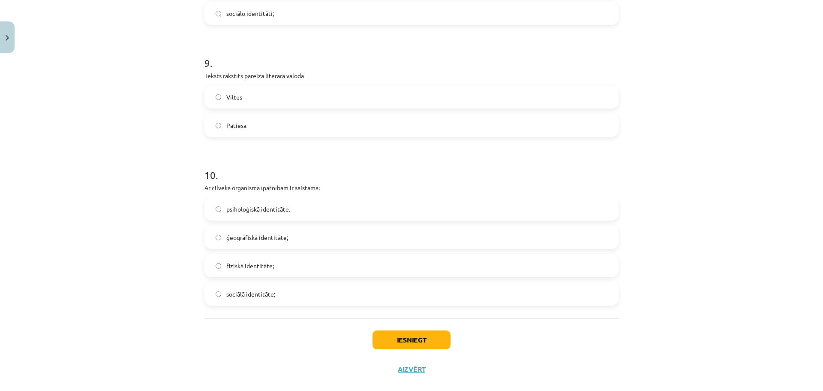
scroll to position [1413, 0]
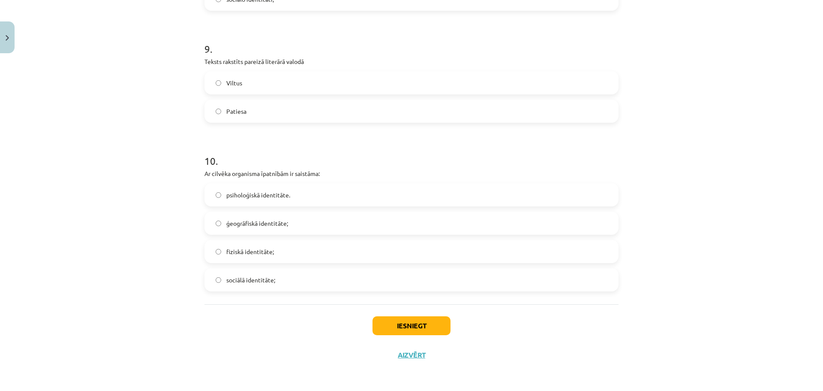
click at [256, 110] on label "Patiesa" at bounding box center [411, 110] width 412 height 21
drag, startPoint x: 200, startPoint y: 173, endPoint x: 315, endPoint y: 175, distance: 114.9
click at [127, 187] on div "Mācību tēma: Latviešu valodas i - 11. klases 1. ieskaites mācību materiāls (a,b…" at bounding box center [411, 195] width 823 height 391
click at [220, 252] on label "fiziskā identitāte;" at bounding box center [411, 250] width 412 height 21
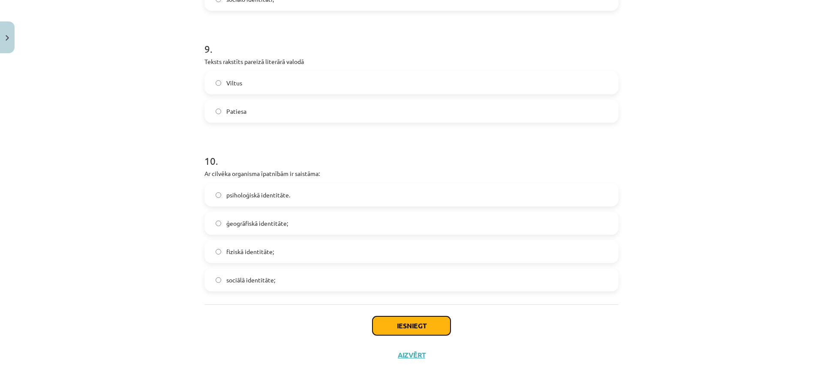
click at [400, 320] on button "Iesniegt" at bounding box center [412, 325] width 78 height 19
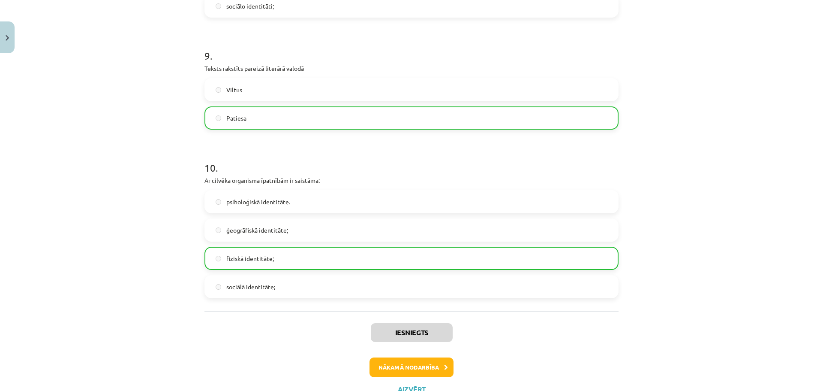
scroll to position [1441, 0]
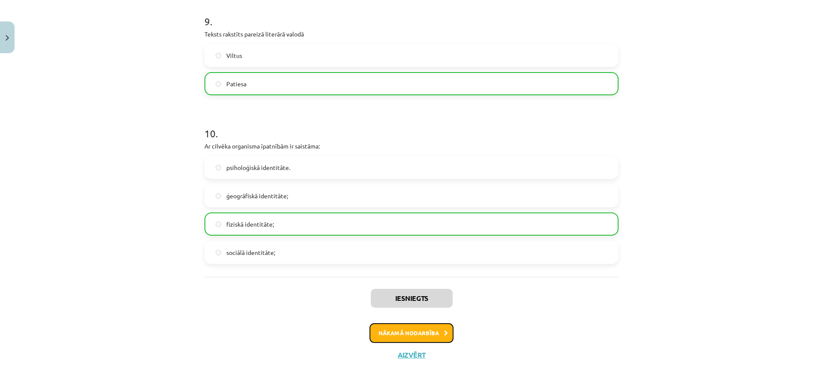
click at [428, 332] on button "Nākamā nodarbība" at bounding box center [412, 333] width 84 height 20
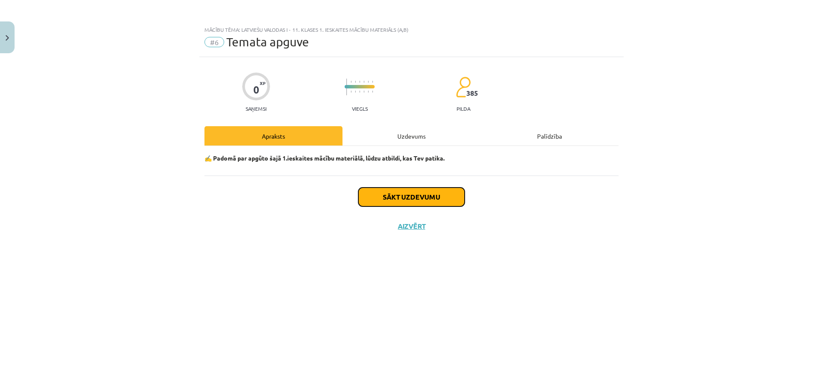
click at [429, 193] on button "Sākt uzdevumu" at bounding box center [411, 196] width 106 height 19
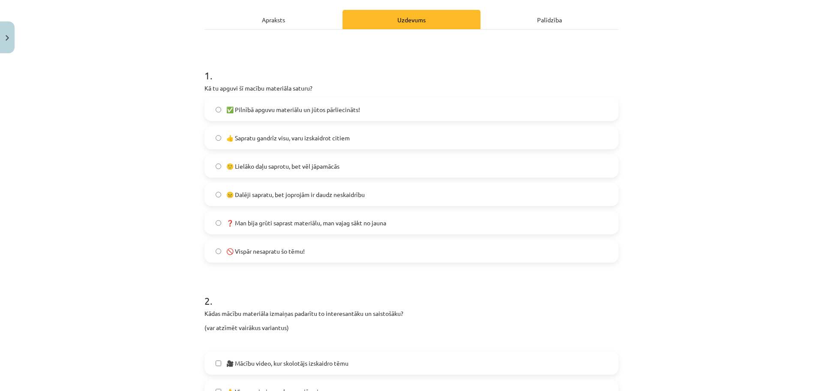
scroll to position [129, 0]
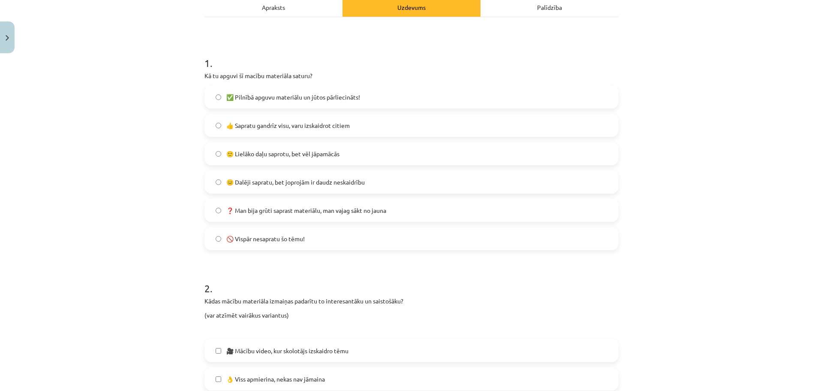
click at [253, 156] on span "🙂 Lielāko daļu saprotu, bet vēl jāpamācās" at bounding box center [282, 153] width 113 height 9
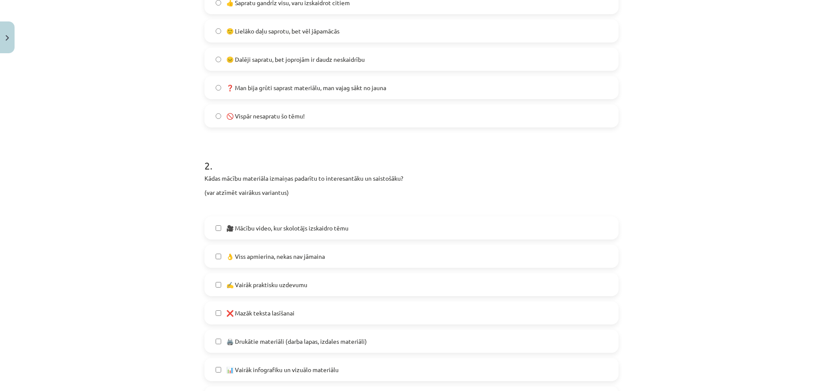
scroll to position [343, 0]
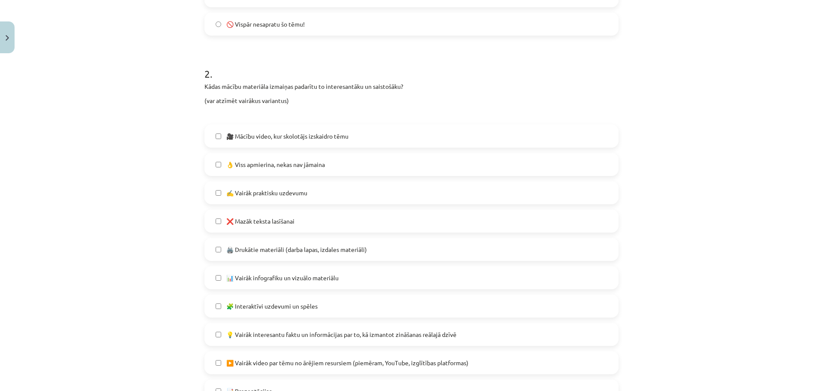
click at [258, 164] on span "👌 Viss apmierina, nekas nav jāmaina" at bounding box center [275, 164] width 99 height 9
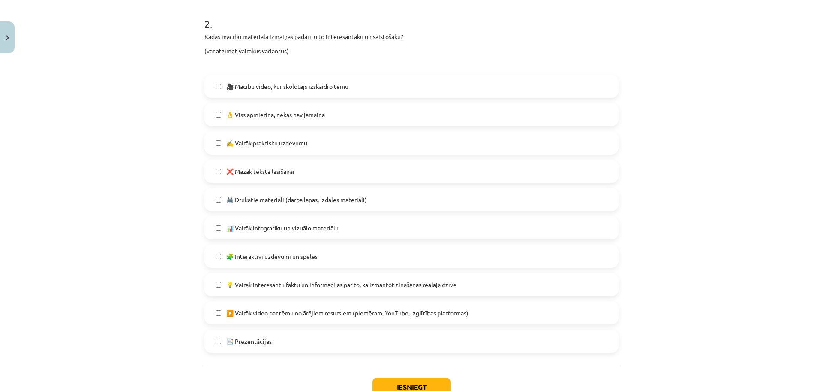
scroll to position [429, 0]
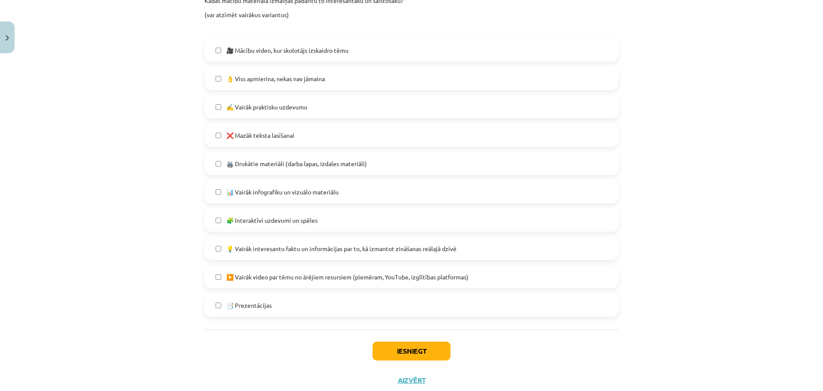
click at [272, 250] on span "💡 Vairāk interesantu faktu un informācijas par to, kā izmantot zināšanas reālaj…" at bounding box center [341, 248] width 230 height 9
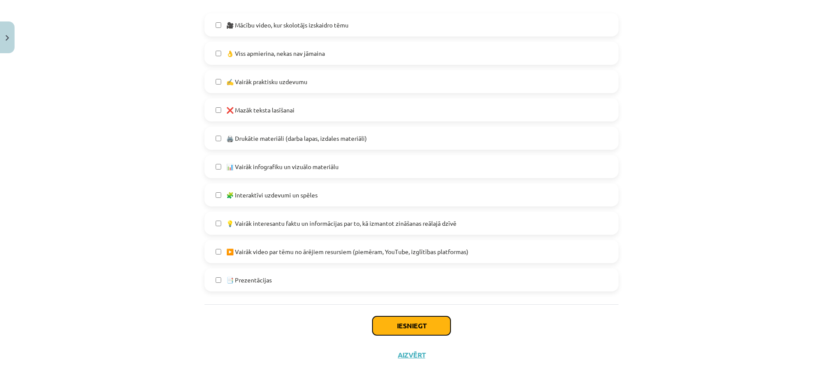
click at [424, 324] on button "Iesniegt" at bounding box center [412, 325] width 78 height 19
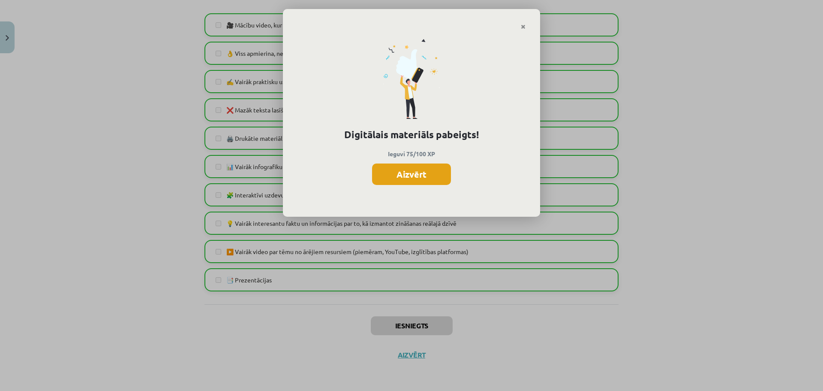
click at [421, 177] on button "Aizvērt" at bounding box center [411, 173] width 79 height 21
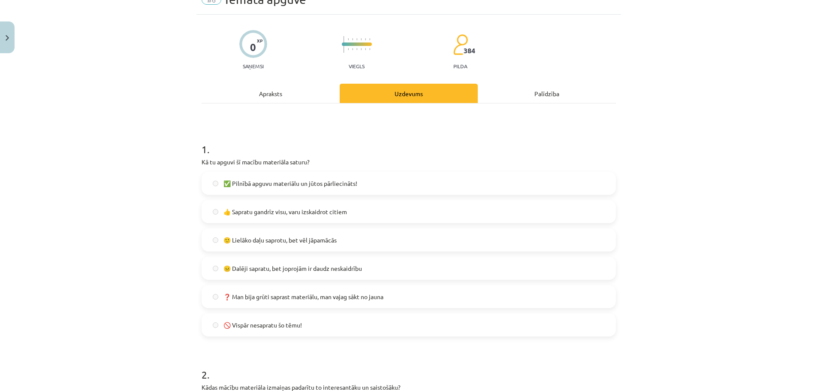
scroll to position [0, 0]
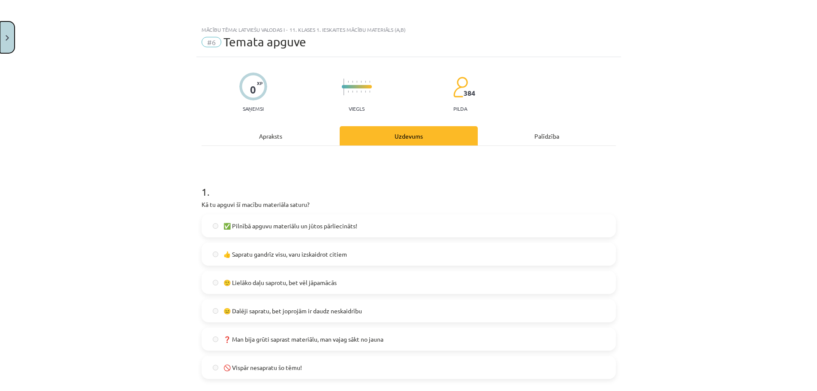
click at [0, 38] on button "Close" at bounding box center [7, 37] width 15 height 32
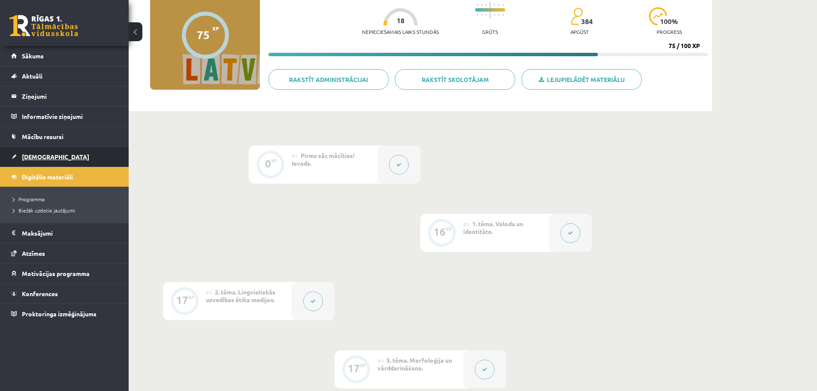
click at [36, 156] on span "[DEMOGRAPHIC_DATA]" at bounding box center [55, 157] width 67 height 8
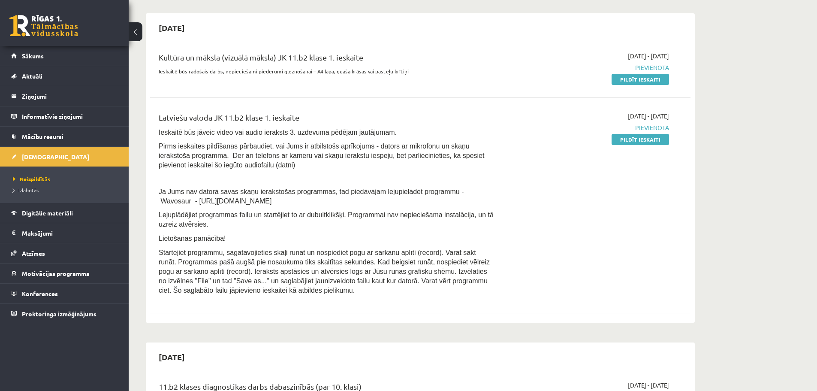
scroll to position [43, 0]
